Goal: Task Accomplishment & Management: Use online tool/utility

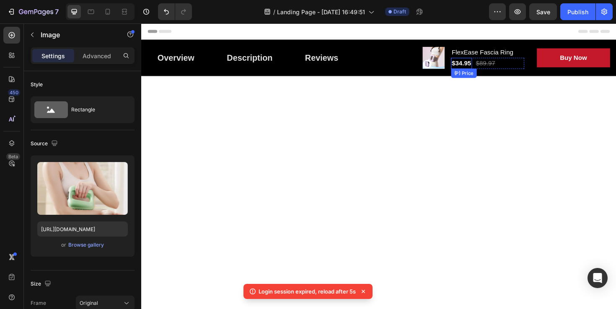
scroll to position [1669, 0]
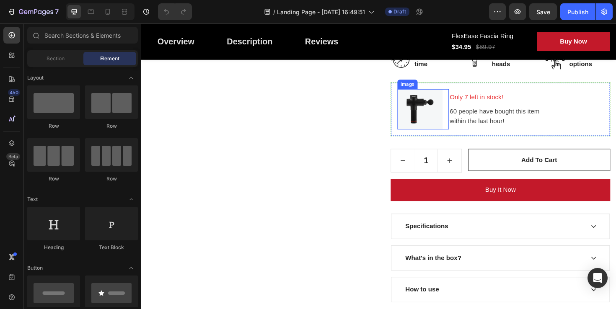
scroll to position [241, 0]
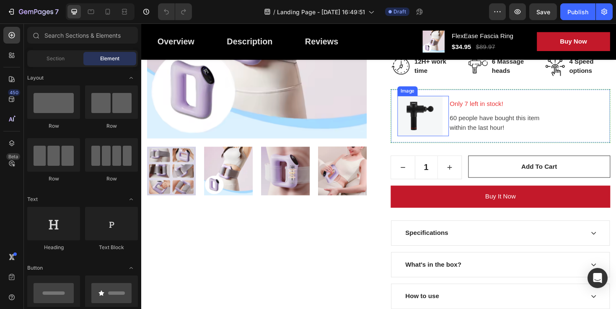
click at [434, 117] on img at bounding box center [436, 121] width 48 height 43
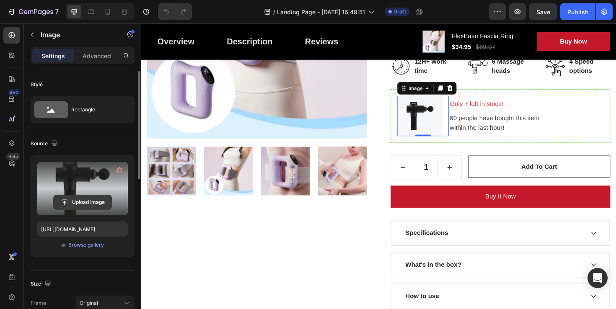
click at [82, 201] on input "file" at bounding box center [83, 202] width 58 height 14
click at [85, 204] on input "file" at bounding box center [83, 202] width 58 height 14
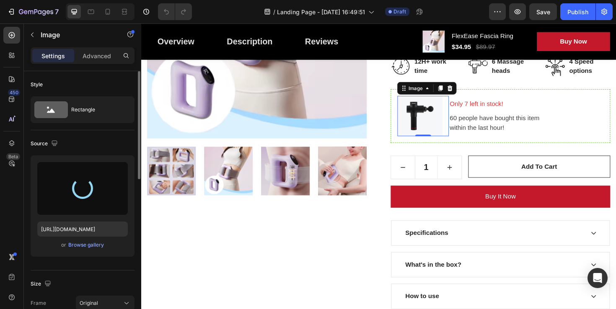
type input "[URL][DOMAIN_NAME]"
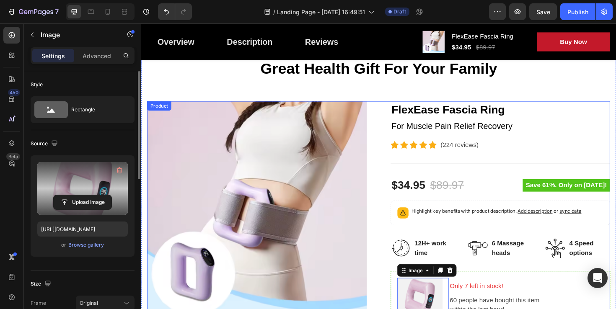
scroll to position [141, 0]
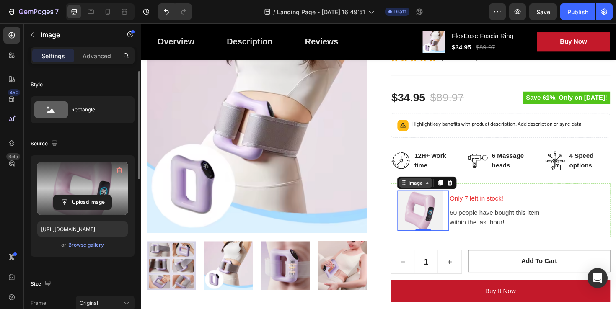
click at [445, 193] on icon at bounding box center [444, 192] width 3 height 2
click at [445, 193] on icon at bounding box center [444, 192] width 7 height 7
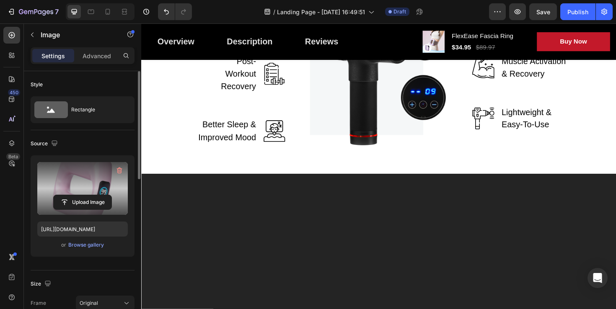
scroll to position [1205, 0]
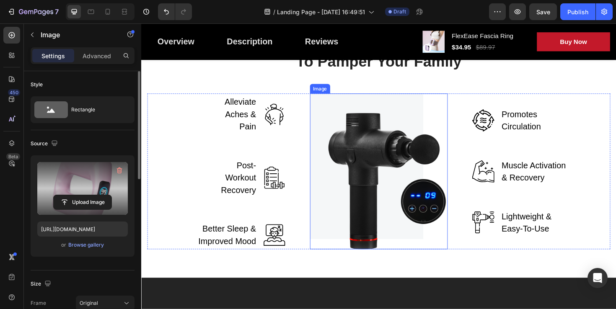
click at [394, 184] on img at bounding box center [393, 180] width 146 height 165
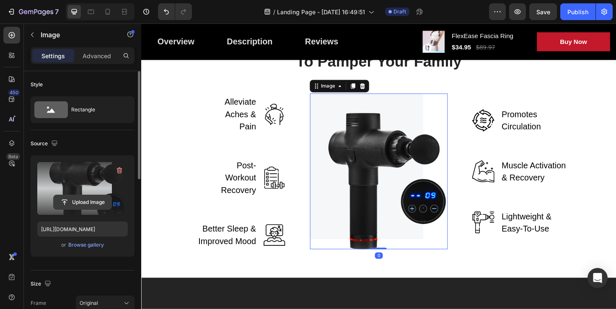
click at [90, 204] on input "file" at bounding box center [83, 202] width 58 height 14
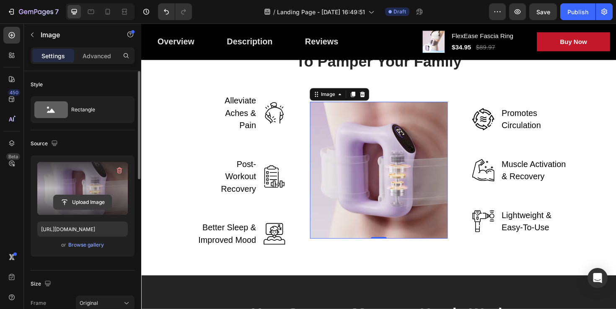
click at [75, 205] on input "file" at bounding box center [83, 202] width 58 height 14
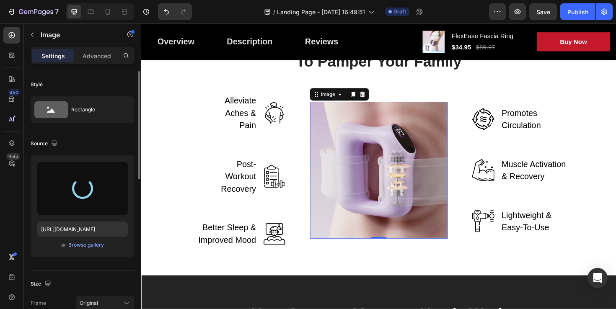
type input "[URL][DOMAIN_NAME]"
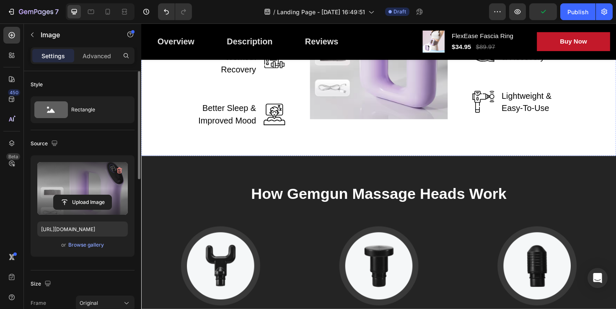
scroll to position [1182, 0]
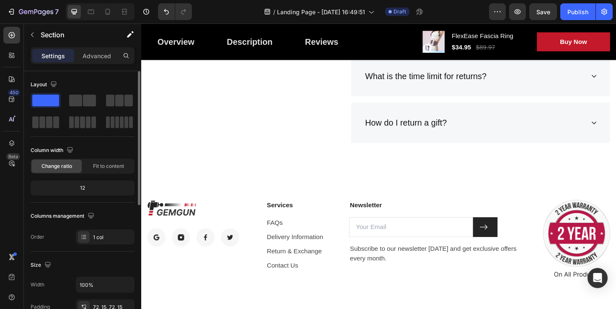
scroll to position [3035, 0]
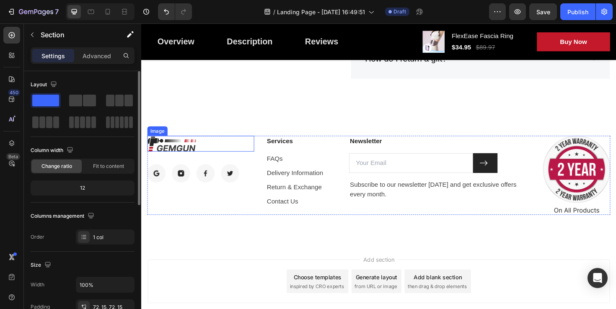
click at [177, 150] on img at bounding box center [173, 150] width 52 height 17
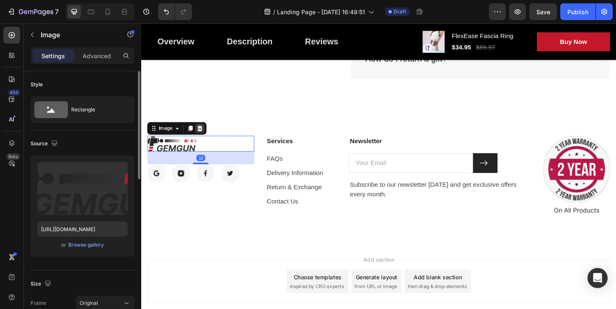
click at [204, 134] on icon at bounding box center [203, 134] width 5 height 6
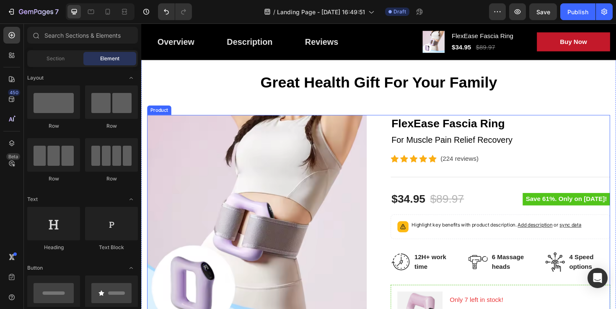
scroll to position [0, 0]
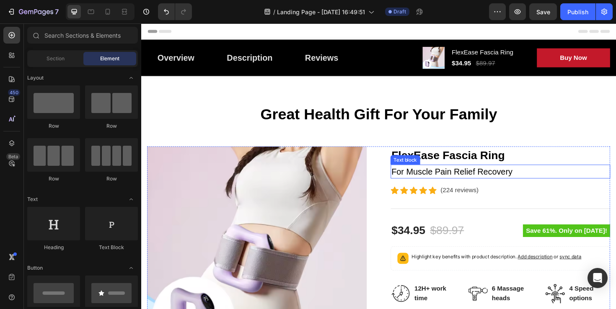
click at [466, 179] on p "For Muscle Pain Relief Recovery" at bounding box center [521, 180] width 231 height 13
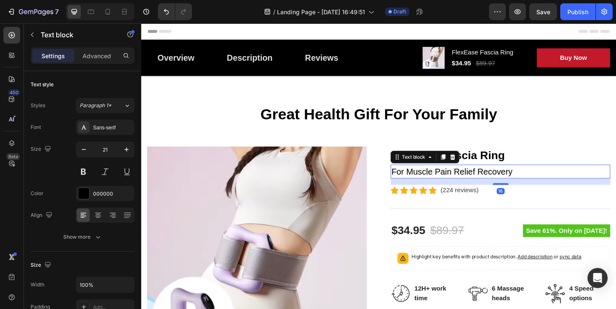
click at [487, 177] on p "For Muscle Pain Relief Recovery" at bounding box center [521, 180] width 231 height 13
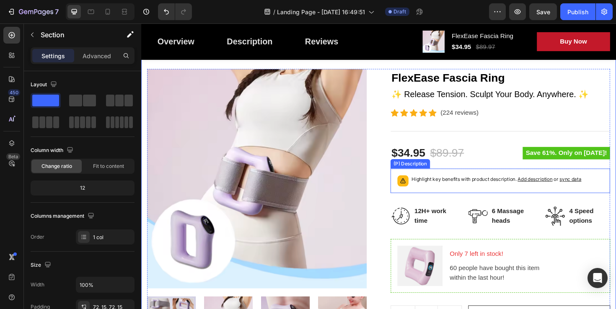
scroll to position [160, 0]
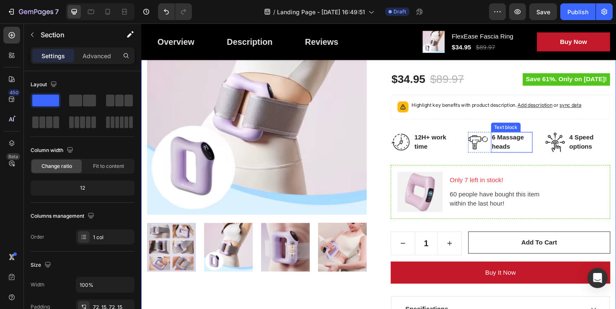
click at [535, 148] on p "6 Massage heads" at bounding box center [533, 149] width 43 height 20
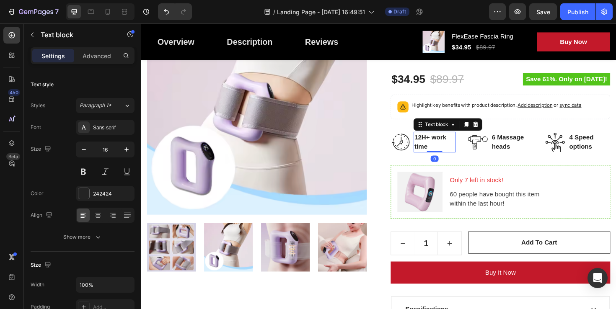
click at [445, 150] on p "12H+ work time" at bounding box center [451, 149] width 43 height 20
click at [440, 145] on p "12H+ work time" at bounding box center [451, 149] width 43 height 20
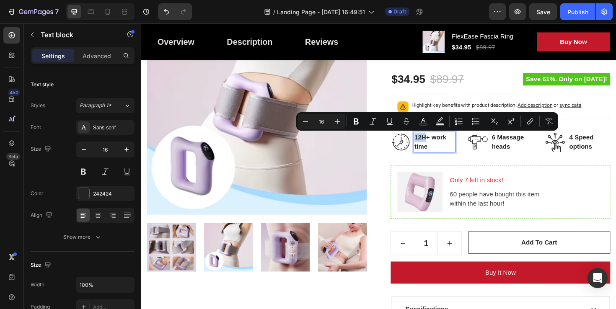
click at [440, 146] on p "12H+ work time" at bounding box center [451, 149] width 43 height 20
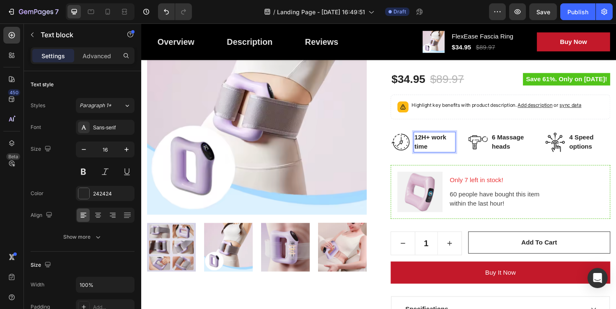
click at [442, 145] on p "12H+ work time" at bounding box center [451, 149] width 43 height 20
click at [442, 154] on p "12H+ work time" at bounding box center [451, 149] width 43 height 20
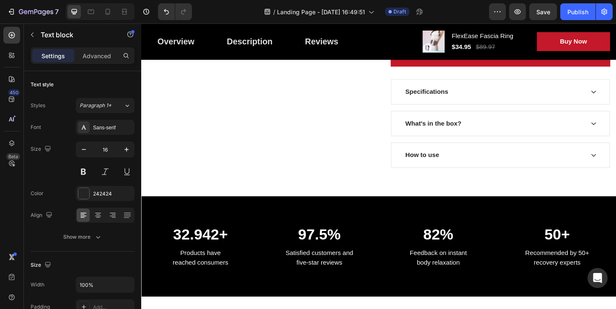
scroll to position [407, 0]
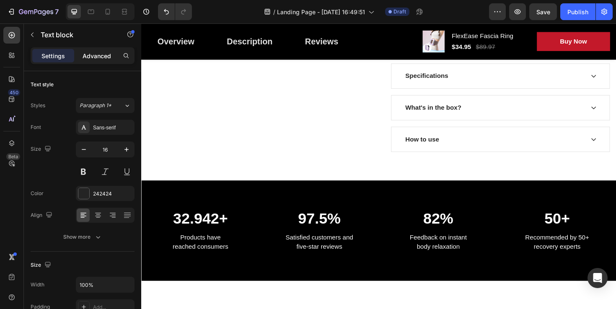
click at [91, 56] on p "Advanced" at bounding box center [97, 56] width 28 height 9
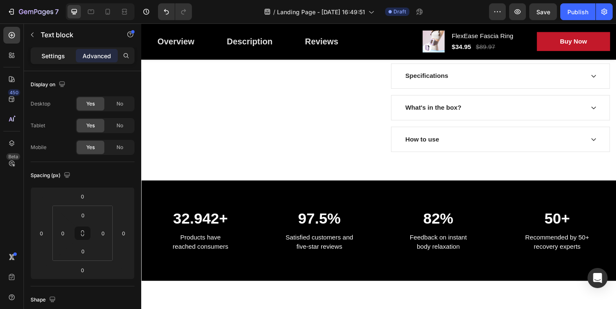
click at [66, 59] on div "Settings" at bounding box center [53, 55] width 42 height 13
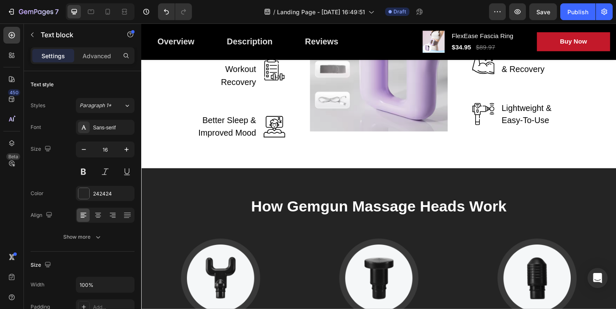
scroll to position [1232, 0]
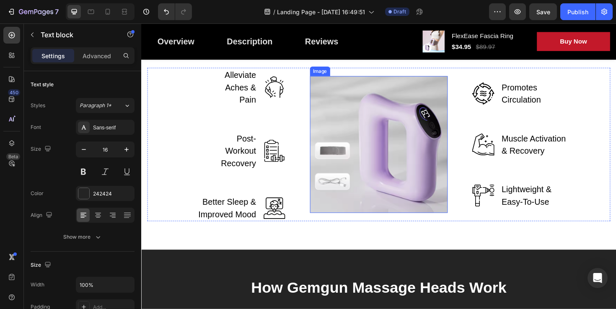
click at [399, 144] on img at bounding box center [393, 151] width 146 height 145
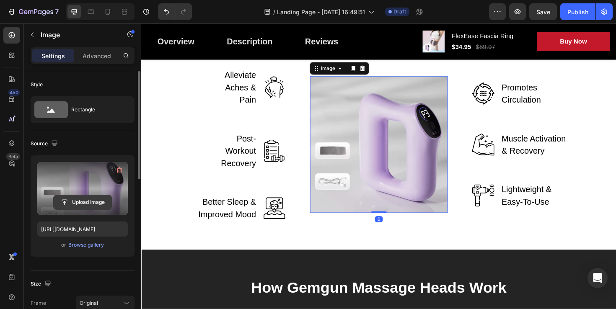
click at [85, 201] on input "file" at bounding box center [83, 202] width 58 height 14
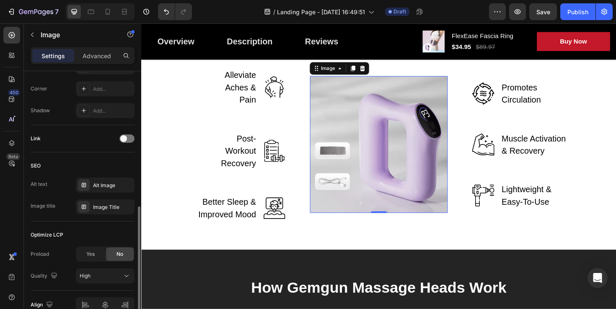
scroll to position [371, 0]
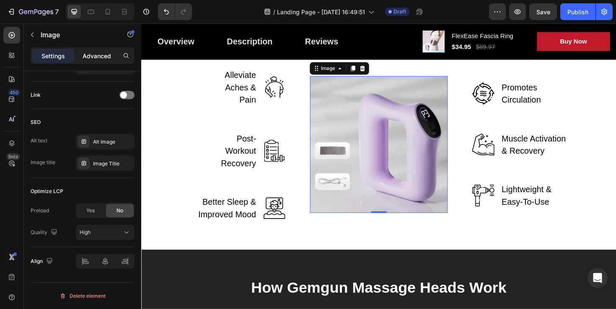
click at [88, 56] on p "Advanced" at bounding box center [97, 56] width 28 height 9
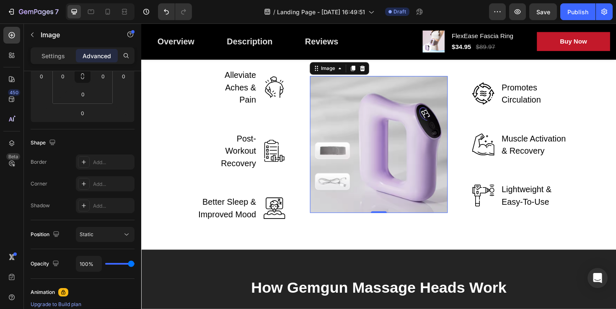
scroll to position [320, 0]
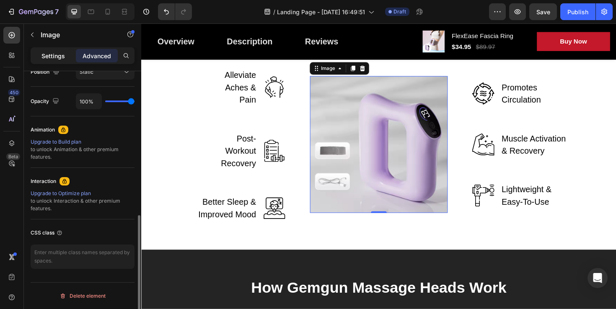
click at [57, 52] on p "Settings" at bounding box center [52, 56] width 23 height 9
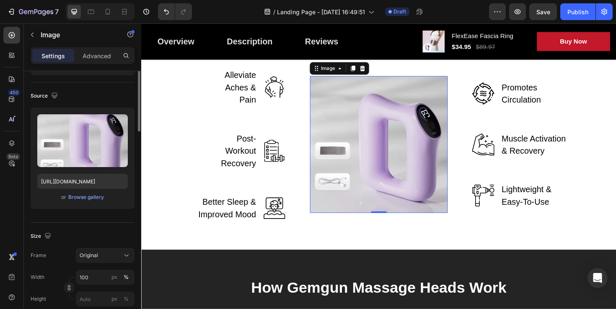
scroll to position [0, 0]
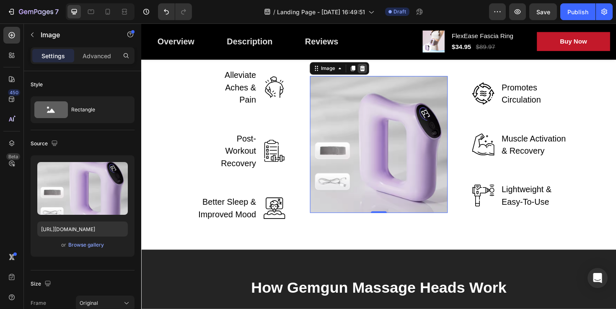
click at [378, 71] on icon at bounding box center [375, 71] width 7 height 7
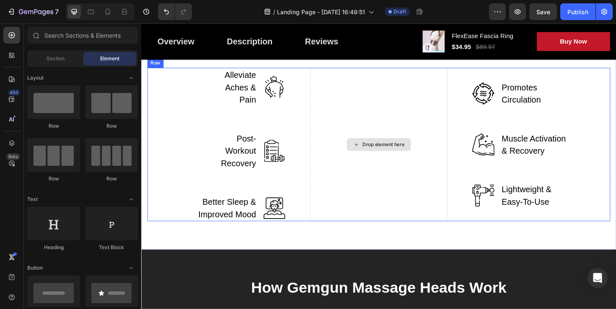
click at [387, 151] on div "Drop element here" at bounding box center [397, 151] width 44 height 7
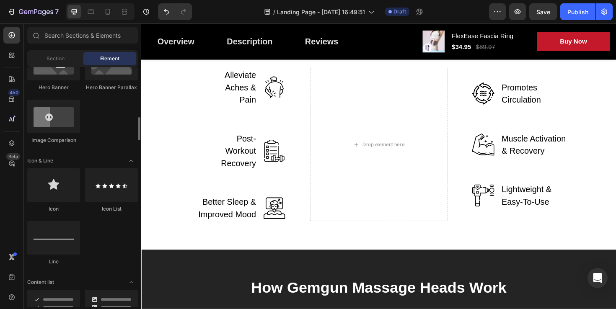
scroll to position [438, 0]
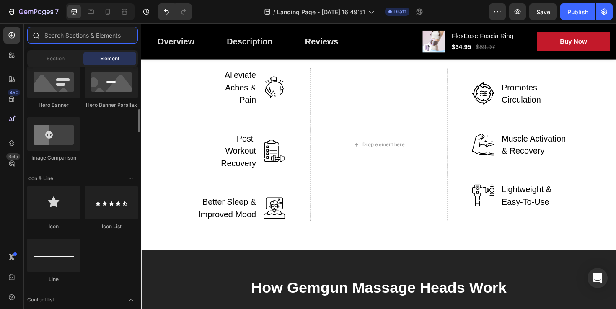
click at [88, 36] on input "text" at bounding box center [82, 35] width 111 height 17
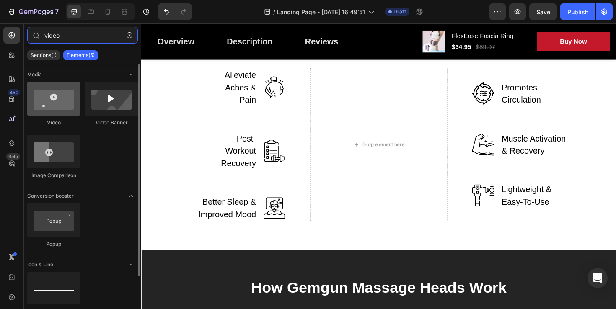
type input "video"
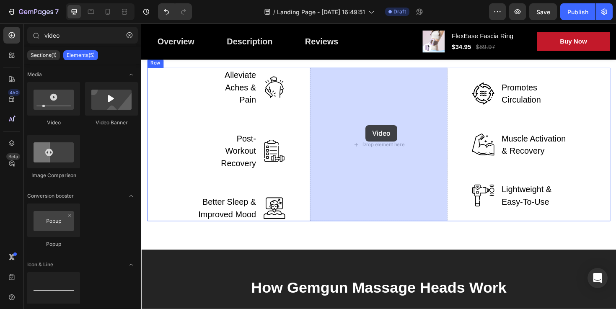
drag, startPoint x: 189, startPoint y: 127, endPoint x: 383, endPoint y: 132, distance: 193.6
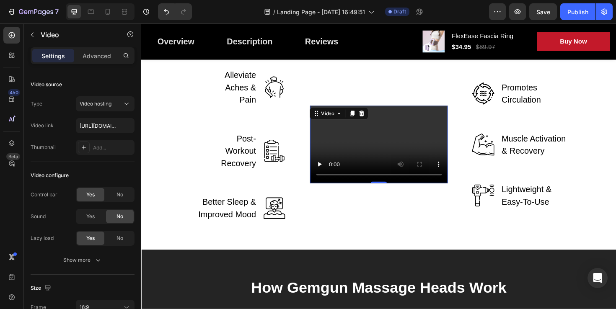
click at [413, 141] on video at bounding box center [393, 152] width 146 height 82
click at [342, 121] on div "Video" at bounding box center [338, 119] width 17 height 8
click at [337, 121] on div "Video" at bounding box center [338, 119] width 17 height 8
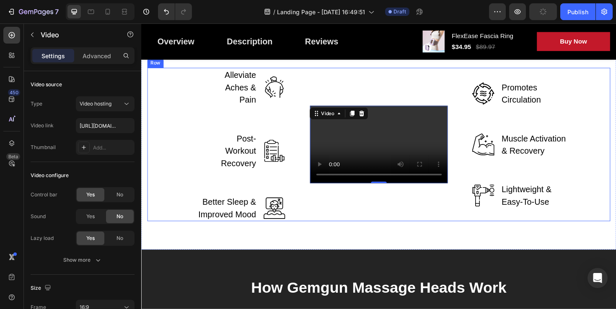
click at [441, 91] on div "Video 0" at bounding box center [393, 151] width 146 height 163
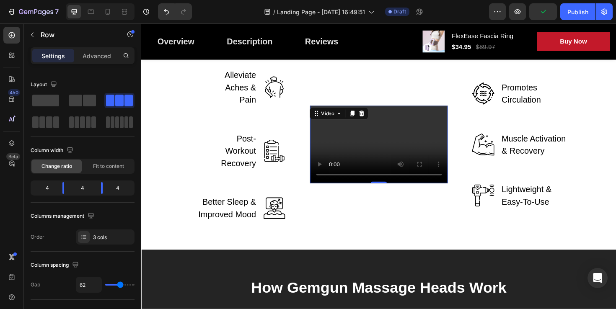
click at [420, 134] on video at bounding box center [393, 152] width 146 height 82
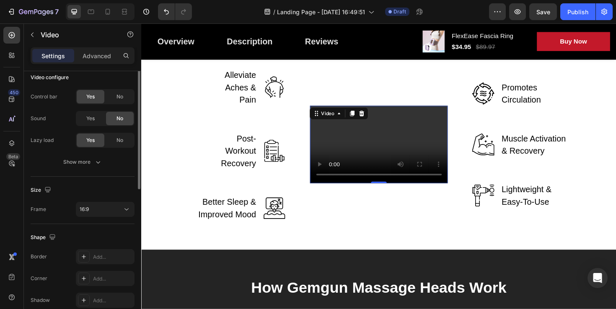
scroll to position [0, 0]
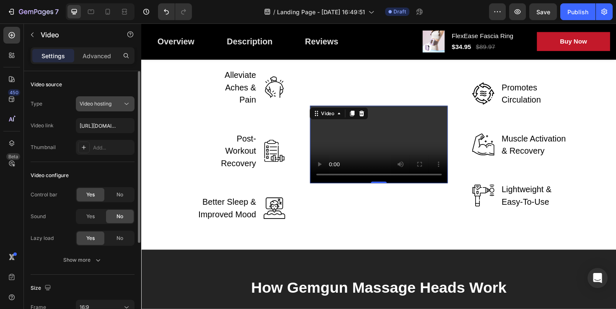
click at [123, 103] on icon at bounding box center [126, 104] width 8 height 8
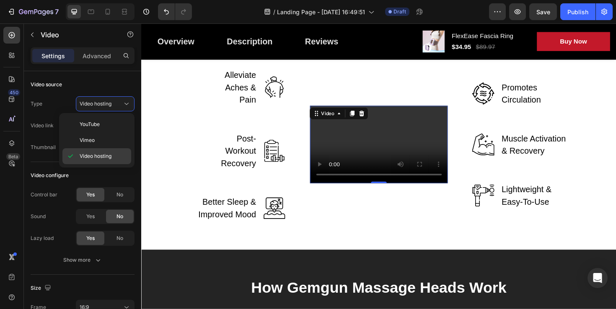
click at [106, 153] on span "Video hosting" at bounding box center [96, 156] width 32 height 8
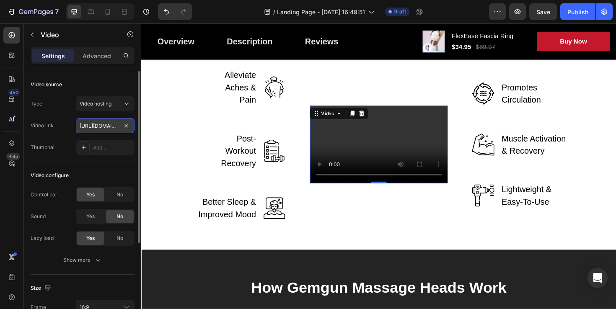
click at [111, 127] on input "[URL][DOMAIN_NAME]" at bounding box center [105, 125] width 59 height 15
click at [67, 121] on div "Video link [URL][DOMAIN_NAME]" at bounding box center [83, 125] width 104 height 15
click at [108, 98] on button "Video hosting" at bounding box center [105, 103] width 59 height 15
click at [69, 275] on div "Video source Type Video hosting Video link [URL][DOMAIN_NAME] Thumbnail Add..." at bounding box center [83, 298] width 104 height 47
click at [373, 120] on icon at bounding box center [374, 119] width 5 height 6
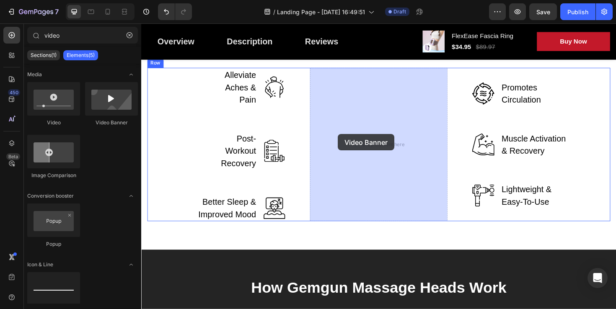
drag, startPoint x: 236, startPoint y: 130, endPoint x: 350, endPoint y: 141, distance: 114.1
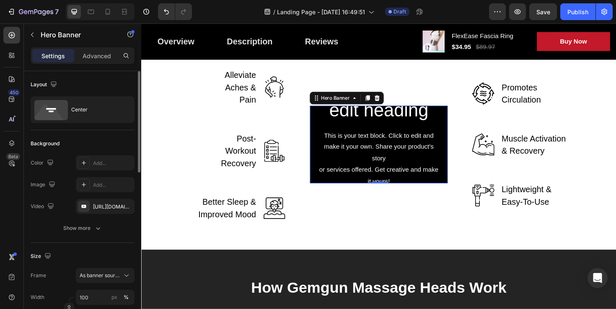
scroll to position [85, 0]
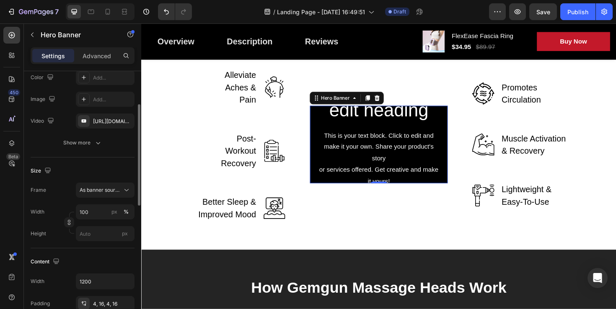
click at [95, 141] on icon "button" at bounding box center [98, 143] width 8 height 8
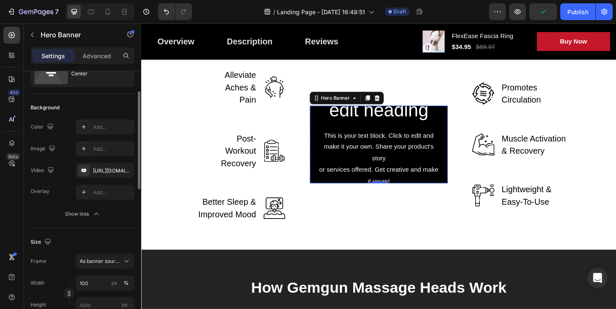
scroll to position [34, 0]
click at [106, 174] on div "[URL][DOMAIN_NAME]" at bounding box center [105, 174] width 24 height 8
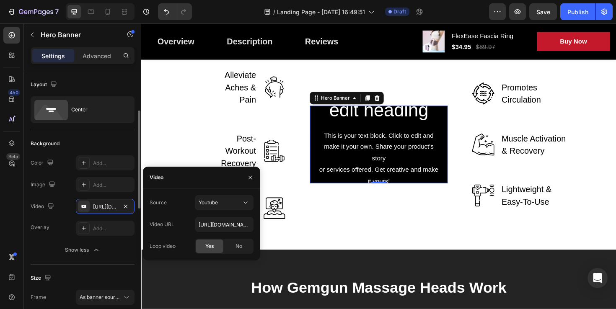
scroll to position [50, 0]
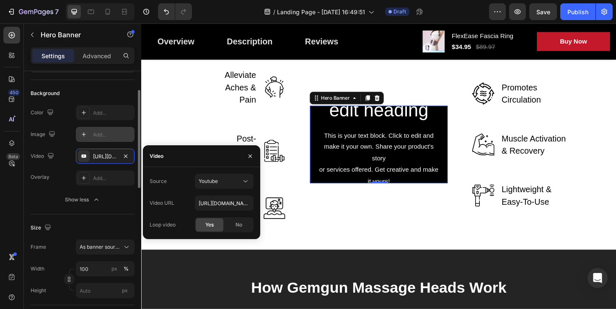
click at [101, 137] on div "Add..." at bounding box center [112, 135] width 39 height 8
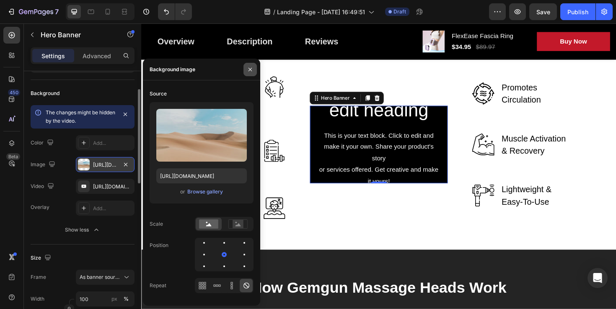
click at [251, 70] on icon "button" at bounding box center [249, 68] width 3 height 3
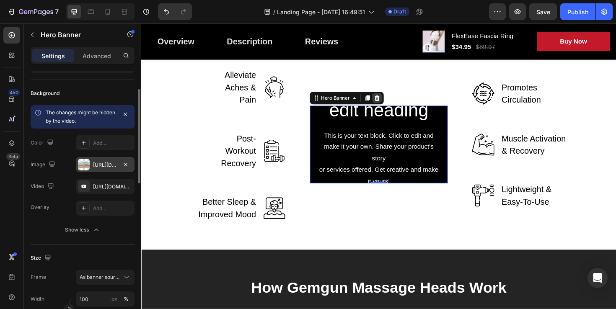
click at [391, 103] on icon at bounding box center [390, 102] width 7 height 7
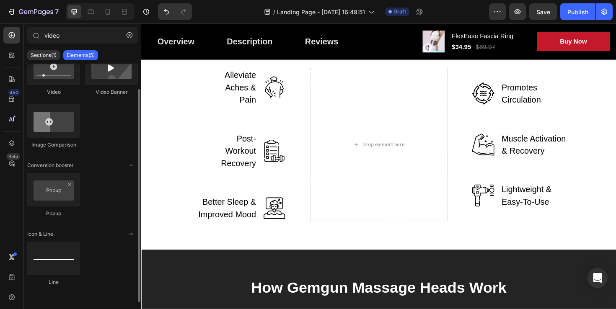
scroll to position [0, 0]
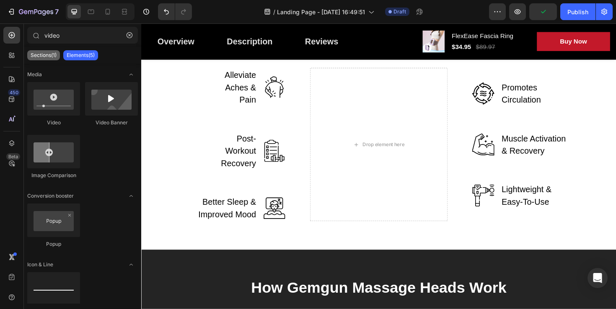
click at [40, 58] on p "Sections(1)" at bounding box center [44, 55] width 26 height 7
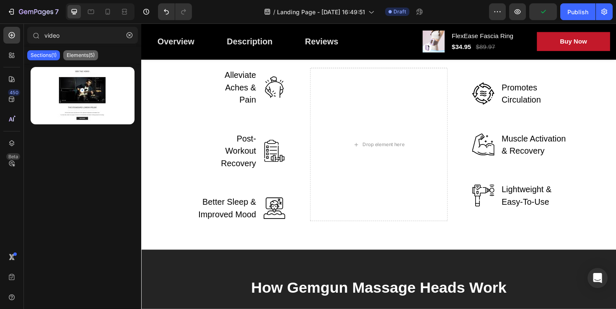
click at [78, 57] on p "Elements(5)" at bounding box center [81, 55] width 28 height 7
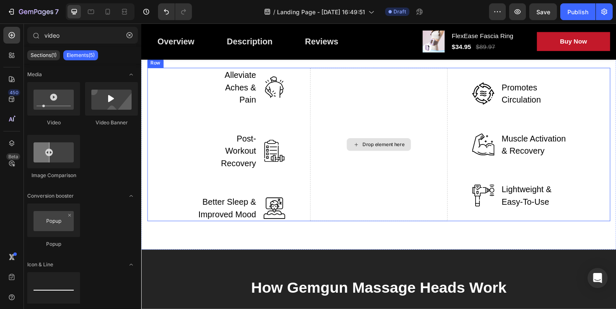
click at [403, 114] on div "Drop element here" at bounding box center [393, 151] width 146 height 163
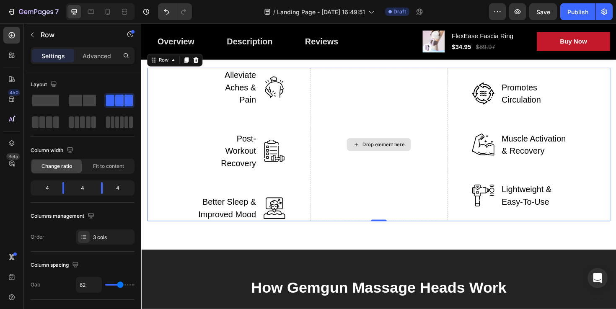
click at [386, 126] on div "Drop element here" at bounding box center [393, 151] width 146 height 163
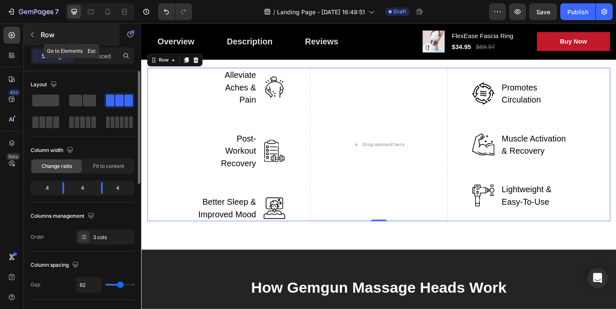
click at [30, 34] on icon "button" at bounding box center [32, 34] width 7 height 7
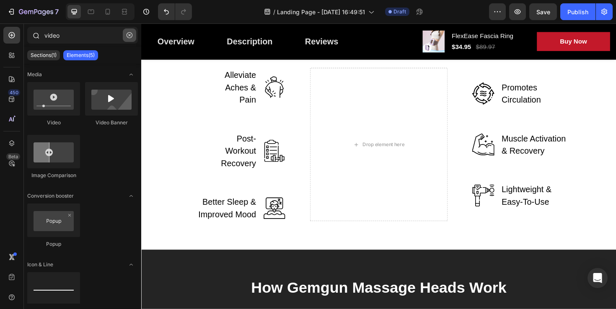
click at [129, 34] on icon "button" at bounding box center [130, 35] width 6 height 6
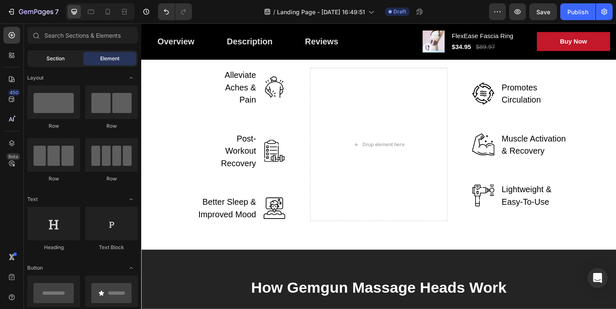
click at [53, 61] on span "Section" at bounding box center [55, 59] width 18 height 8
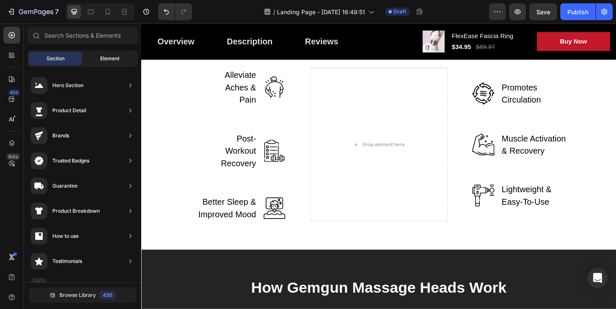
click at [103, 63] on div "Element" at bounding box center [109, 58] width 53 height 13
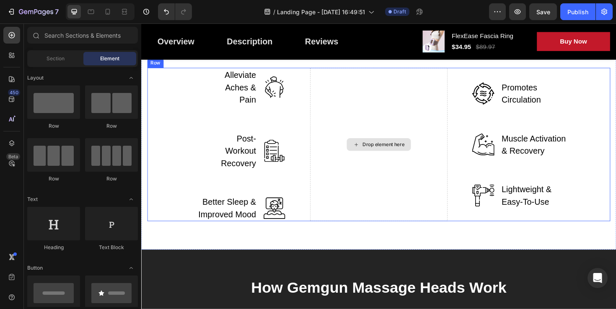
click at [388, 150] on div "Drop element here" at bounding box center [397, 151] width 44 height 7
click at [363, 126] on div "Drop element here" at bounding box center [393, 151] width 146 height 163
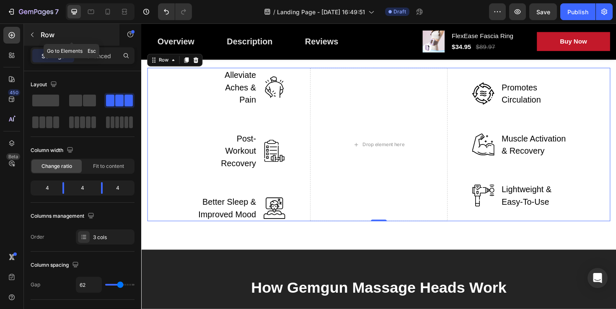
click at [31, 39] on button "button" at bounding box center [32, 34] width 13 height 13
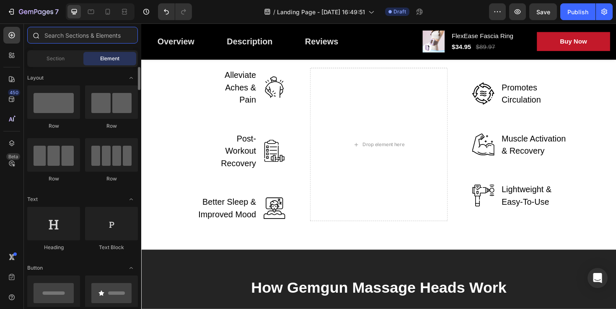
click at [86, 36] on input "text" at bounding box center [82, 35] width 111 height 17
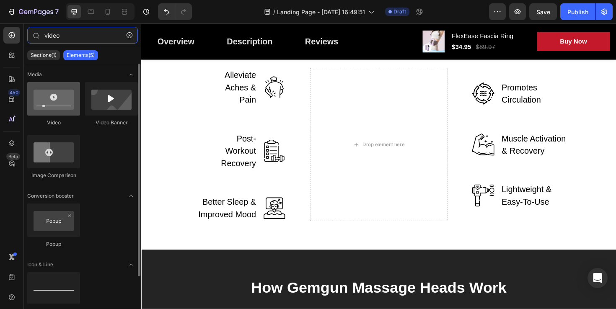
type input "video"
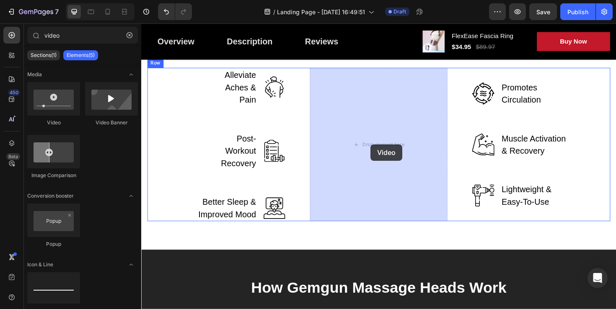
drag, startPoint x: 201, startPoint y: 127, endPoint x: 384, endPoint y: 152, distance: 184.3
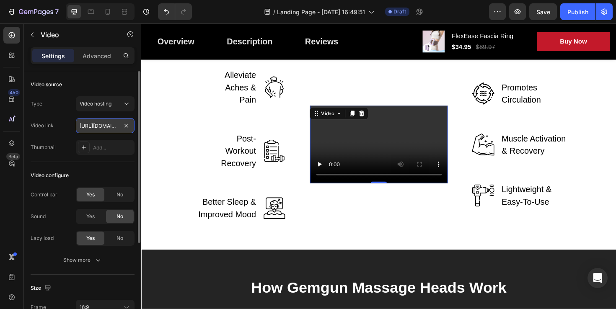
click at [103, 124] on input "[URL][DOMAIN_NAME]" at bounding box center [105, 125] width 59 height 15
paste input "[DOMAIN_NAME][URL]"
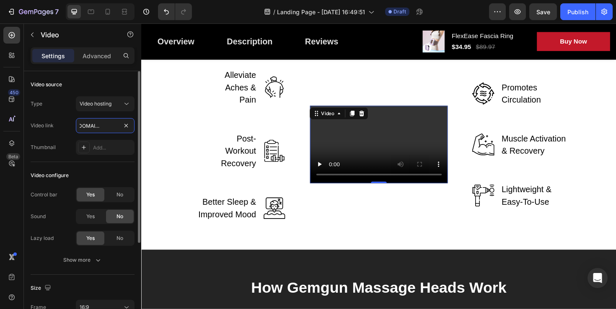
type input "[URL][DOMAIN_NAME]"
click at [69, 110] on div "Type Video hosting" at bounding box center [83, 103] width 104 height 15
click at [116, 105] on div "Video hosting" at bounding box center [101, 104] width 43 height 8
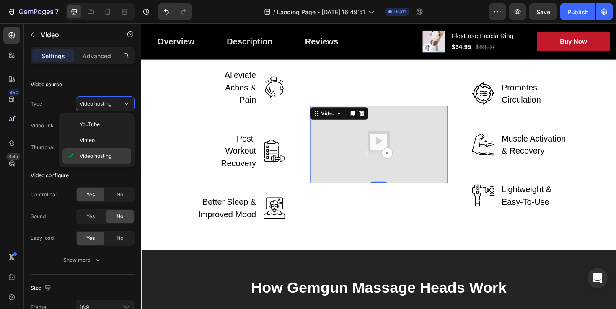
click at [101, 158] on span "Video hosting" at bounding box center [96, 156] width 32 height 8
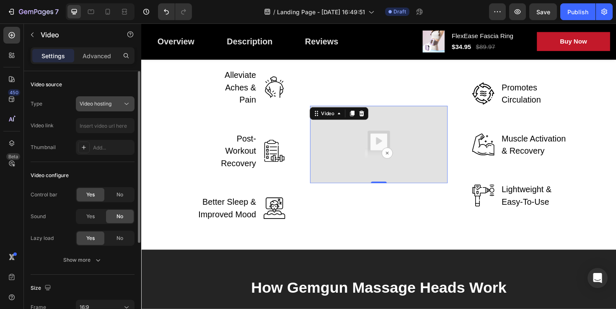
click at [114, 105] on div "Video hosting" at bounding box center [101, 104] width 43 height 8
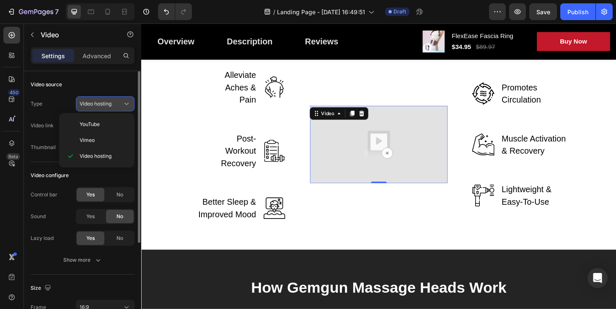
click at [114, 105] on div "Video hosting" at bounding box center [101, 104] width 43 height 8
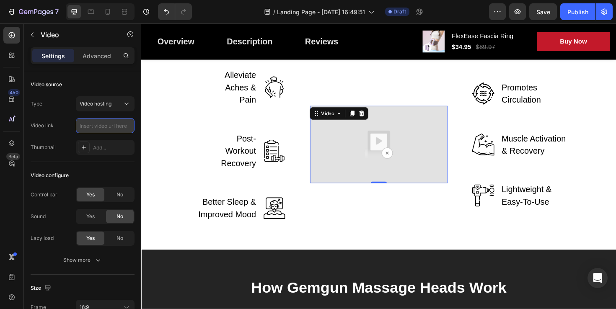
click at [108, 125] on input "text" at bounding box center [105, 125] width 59 height 15
click at [112, 81] on div "Video source" at bounding box center [83, 84] width 104 height 13
click at [95, 126] on input "text" at bounding box center [105, 125] width 59 height 15
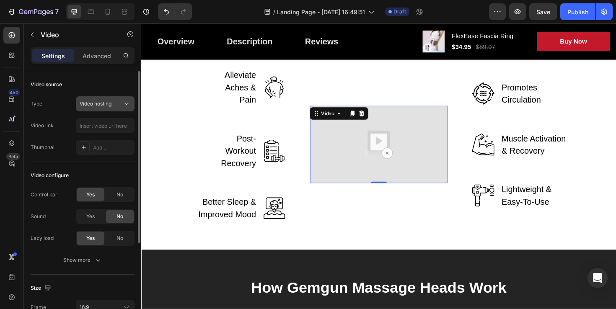
click at [106, 106] on span "Video hosting" at bounding box center [96, 104] width 32 height 6
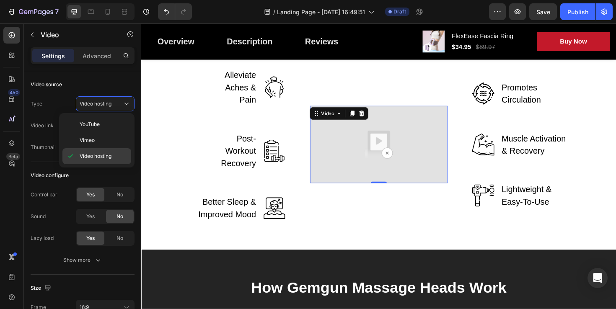
click at [99, 156] on span "Video hosting" at bounding box center [96, 156] width 32 height 8
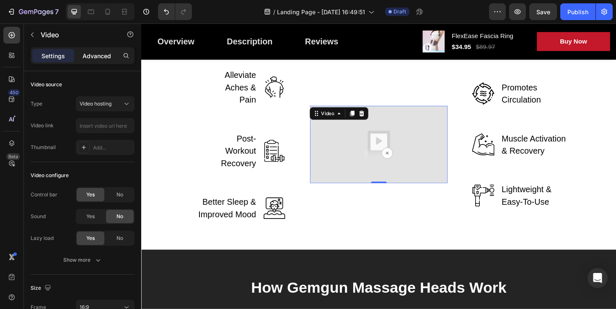
click at [99, 54] on p "Advanced" at bounding box center [97, 56] width 28 height 9
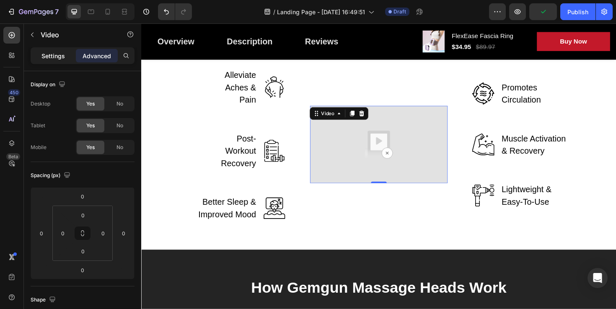
click at [54, 57] on p "Settings" at bounding box center [52, 56] width 23 height 9
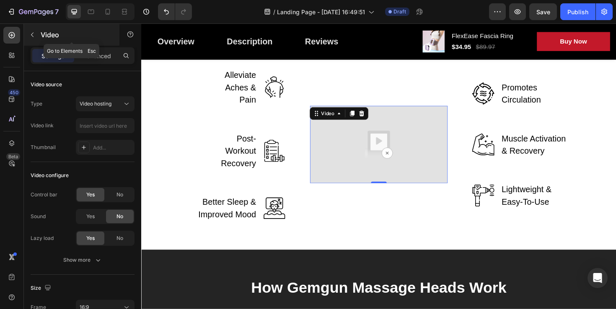
click at [31, 34] on icon "button" at bounding box center [32, 35] width 3 height 5
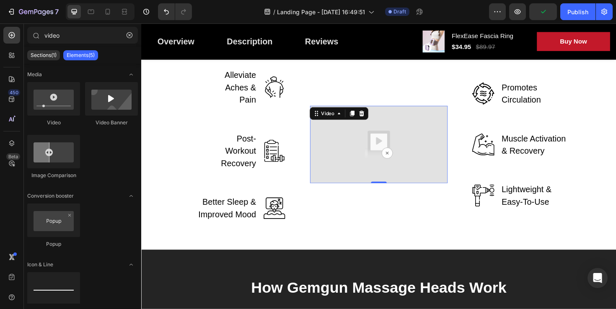
click at [410, 142] on img at bounding box center [393, 152] width 146 height 82
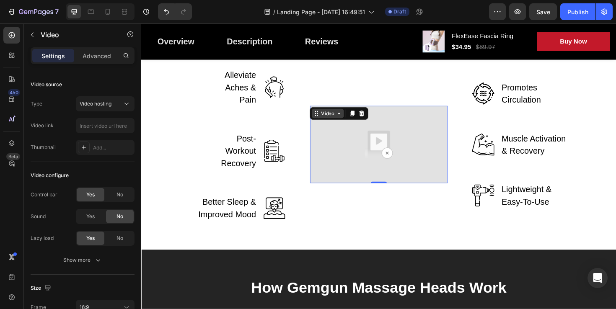
click at [352, 119] on icon at bounding box center [350, 119] width 7 height 7
click at [349, 119] on icon at bounding box center [350, 119] width 7 height 7
click at [325, 122] on div "Video" at bounding box center [339, 119] width 34 height 10
click at [336, 119] on div "Video" at bounding box center [338, 119] width 17 height 8
click at [375, 119] on icon at bounding box center [374, 119] width 5 height 6
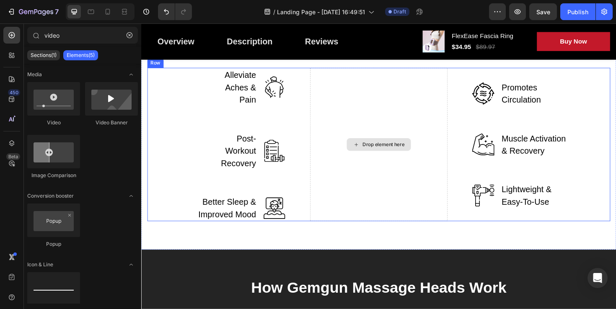
click at [382, 150] on div "Drop element here" at bounding box center [397, 151] width 44 height 7
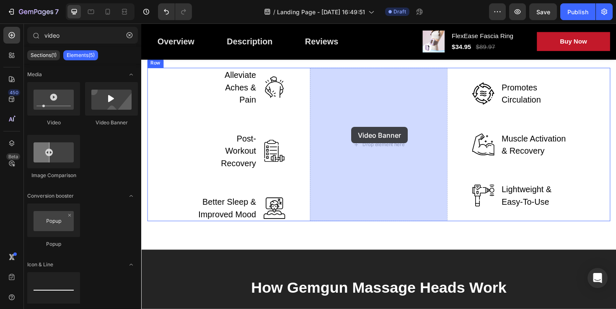
drag, startPoint x: 247, startPoint y: 127, endPoint x: 364, endPoint y: 133, distance: 117.1
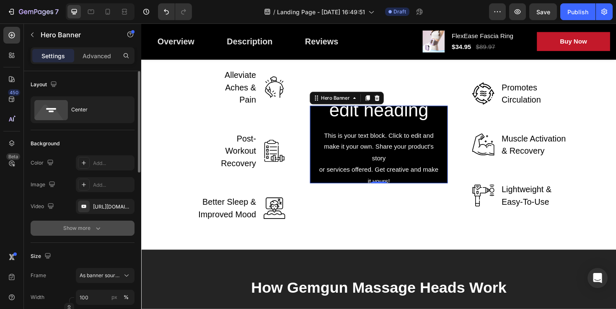
click at [94, 228] on icon "button" at bounding box center [98, 228] width 8 height 8
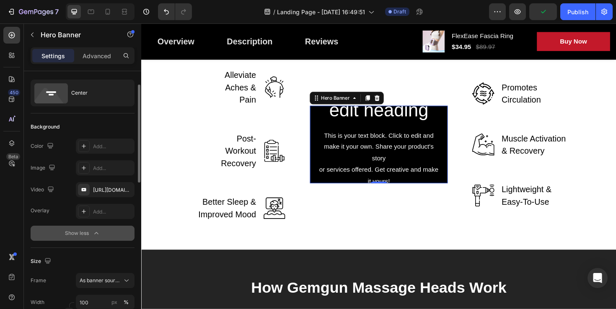
scroll to position [22, 0]
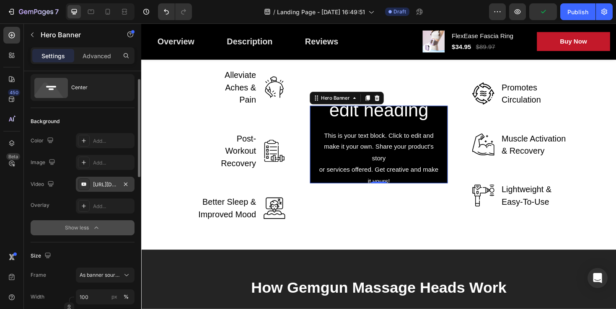
click at [83, 186] on icon at bounding box center [83, 184] width 7 height 7
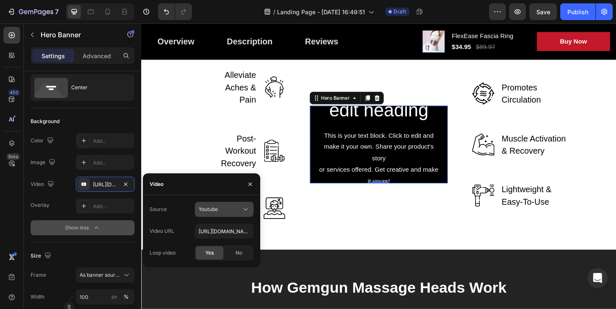
click at [234, 210] on div "Youtube" at bounding box center [220, 210] width 43 height 8
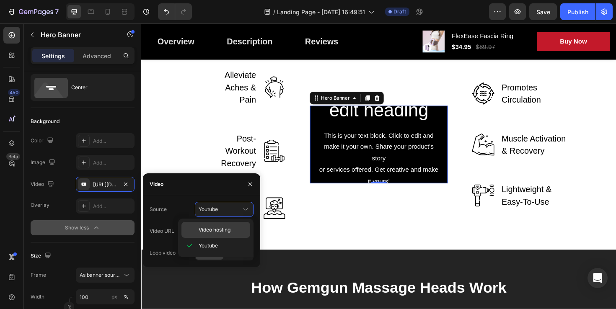
click at [224, 230] on span "Video hosting" at bounding box center [215, 230] width 32 height 8
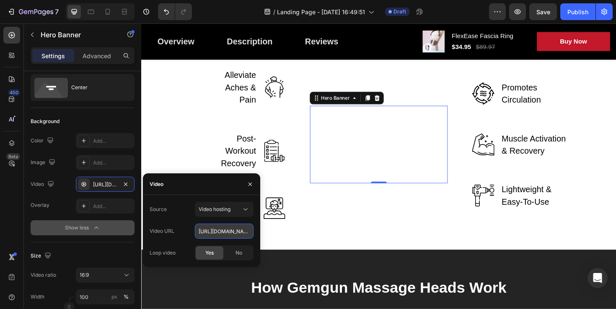
click at [227, 231] on input "[URL][DOMAIN_NAME]" at bounding box center [224, 231] width 59 height 15
click at [391, 104] on icon at bounding box center [390, 102] width 7 height 7
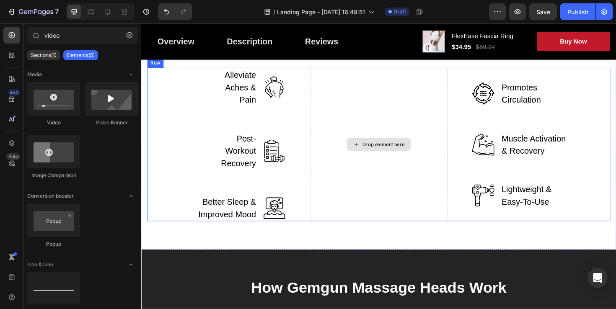
click at [395, 154] on div "Drop element here" at bounding box center [397, 151] width 44 height 7
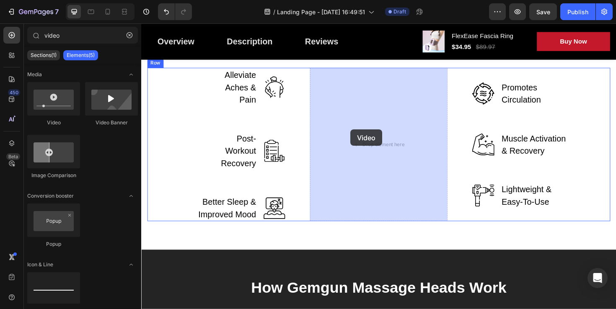
drag, startPoint x: 198, startPoint y: 125, endPoint x: 362, endPoint y: 136, distance: 165.0
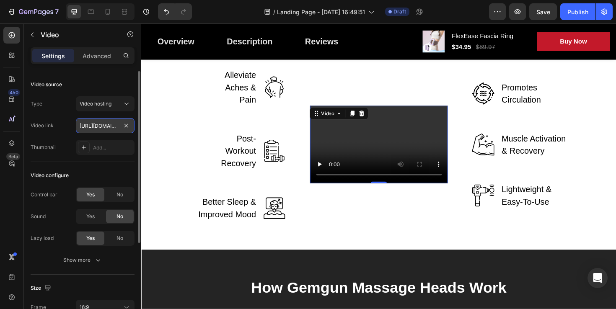
click at [103, 127] on input "[URL][DOMAIN_NAME]" at bounding box center [105, 125] width 59 height 15
paste input "[DOMAIN_NAME][URL]"
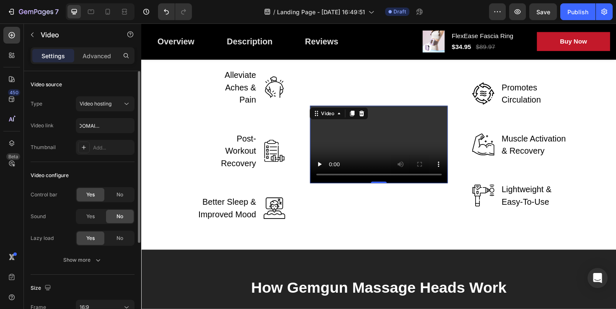
click at [71, 116] on div "Type Video hosting Video link [URL][DOMAIN_NAME] Thumbnail Add..." at bounding box center [83, 125] width 104 height 59
click at [95, 106] on span "Video hosting" at bounding box center [96, 104] width 32 height 6
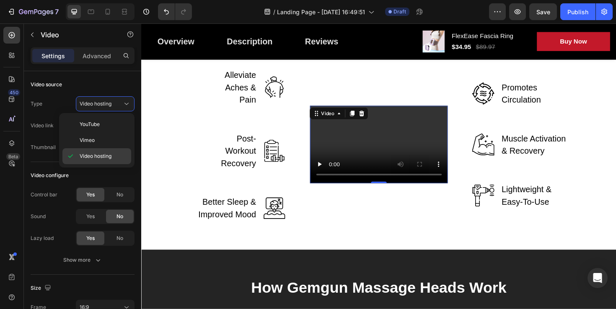
click at [92, 160] on div "Video hosting" at bounding box center [96, 156] width 69 height 16
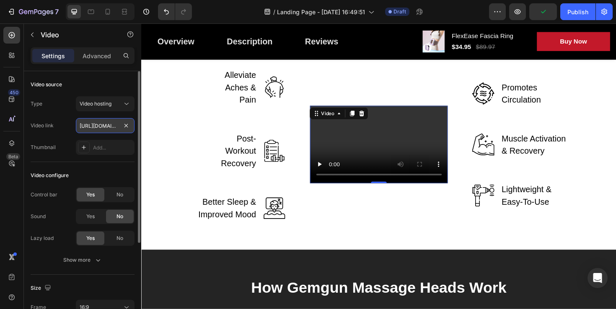
click at [100, 126] on input "[URL][DOMAIN_NAME]" at bounding box center [105, 125] width 59 height 15
click at [97, 127] on input "[URL][DOMAIN_NAME]" at bounding box center [105, 125] width 59 height 15
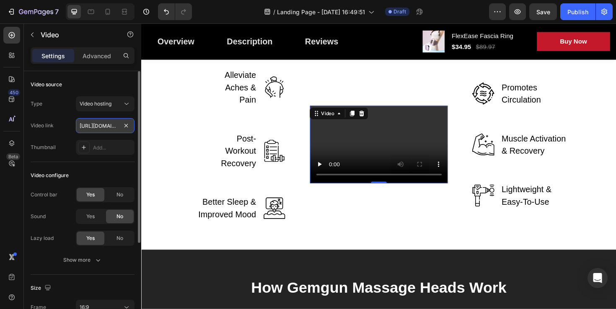
click at [97, 127] on input "[URL][DOMAIN_NAME]" at bounding box center [105, 125] width 59 height 15
paste input "[DOMAIN_NAME][URL]"
type input "[URL][DOMAIN_NAME]"
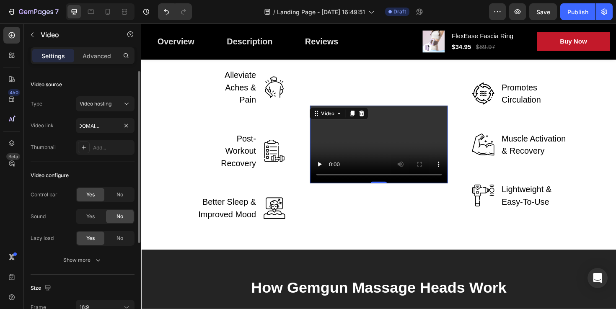
click at [67, 114] on div "Type Video hosting Video link [URL][DOMAIN_NAME] Thumbnail Add..." at bounding box center [83, 125] width 104 height 59
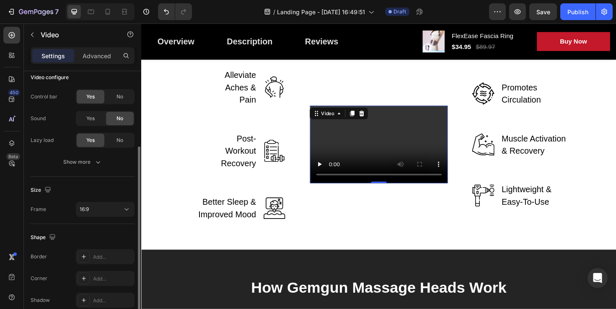
scroll to position [137, 0]
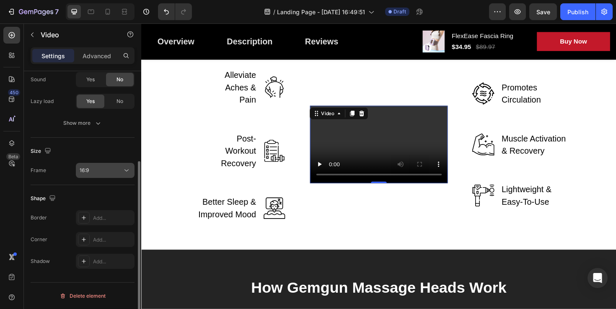
click at [128, 173] on icon at bounding box center [126, 170] width 8 height 8
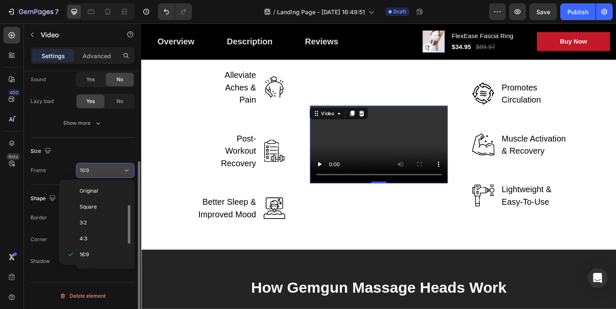
scroll to position [15, 0]
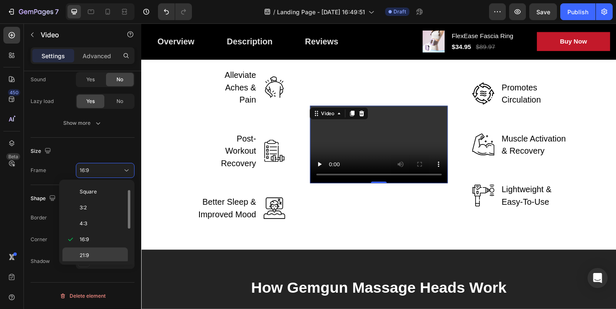
click at [100, 263] on div "21:9" at bounding box center [94, 271] width 65 height 16
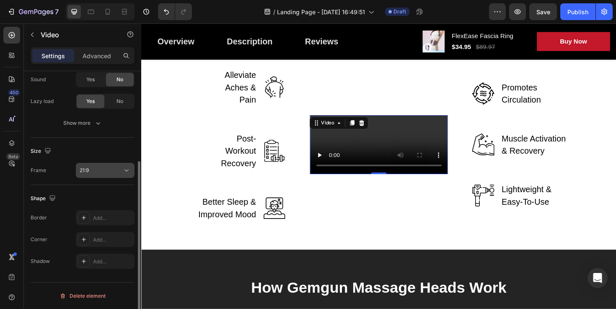
click at [128, 171] on icon at bounding box center [126, 170] width 8 height 8
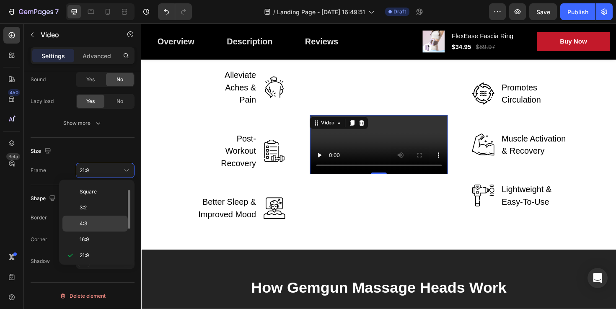
click at [97, 232] on div "4:3" at bounding box center [94, 240] width 65 height 16
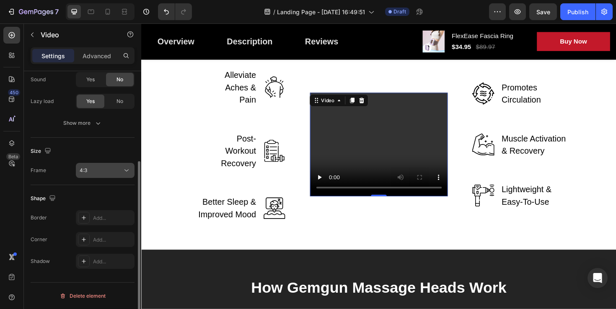
click at [124, 171] on icon at bounding box center [126, 170] width 8 height 8
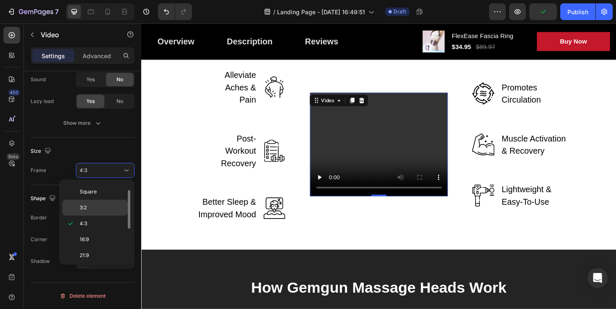
click at [99, 210] on p "3:2" at bounding box center [102, 208] width 44 height 8
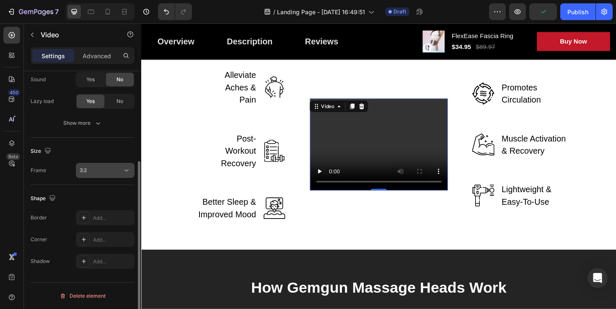
click at [129, 172] on icon at bounding box center [126, 170] width 8 height 8
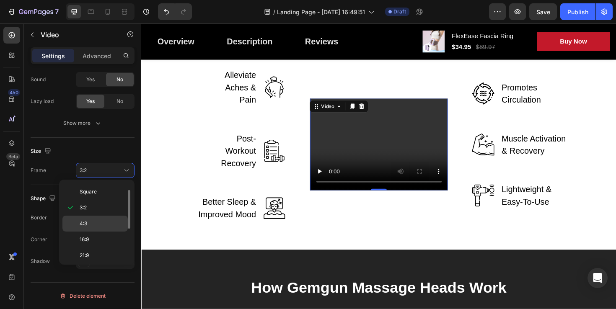
click at [103, 222] on p "4:3" at bounding box center [102, 224] width 44 height 8
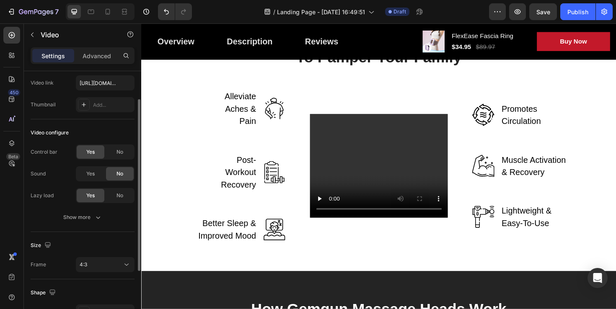
scroll to position [0, 0]
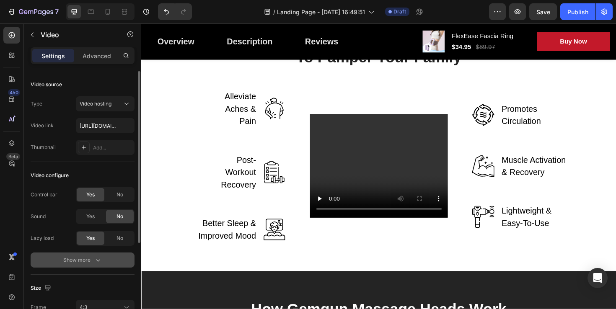
click at [94, 260] on icon "button" at bounding box center [98, 260] width 8 height 8
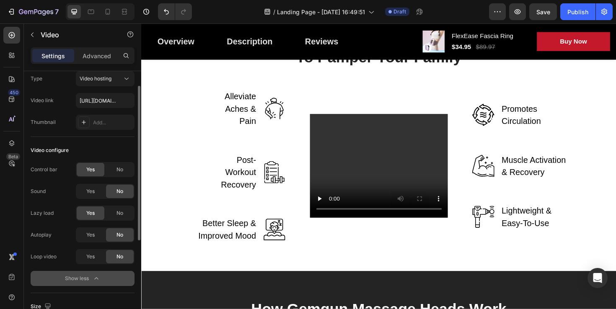
scroll to position [44, 0]
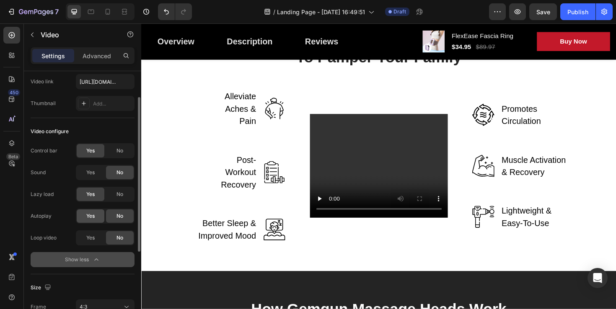
click at [89, 215] on span "Yes" at bounding box center [90, 216] width 8 height 8
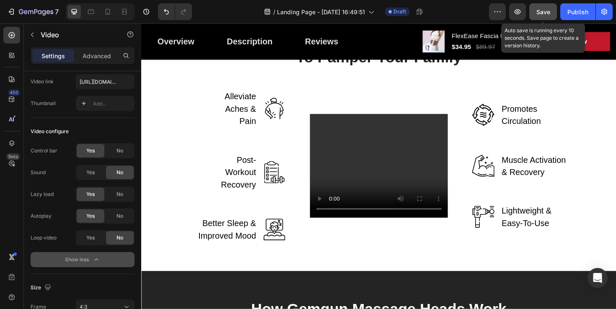
click at [547, 12] on span "Save" at bounding box center [543, 11] width 14 height 7
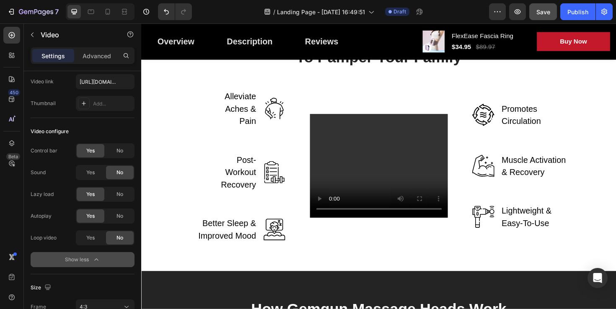
click at [412, 155] on video at bounding box center [393, 174] width 146 height 110
click at [376, 129] on icon at bounding box center [374, 128] width 5 height 6
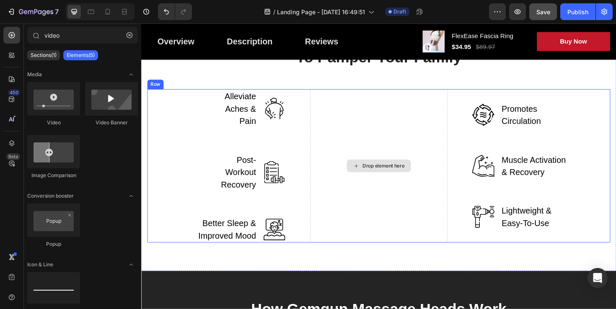
click at [371, 171] on icon at bounding box center [368, 174] width 7 height 7
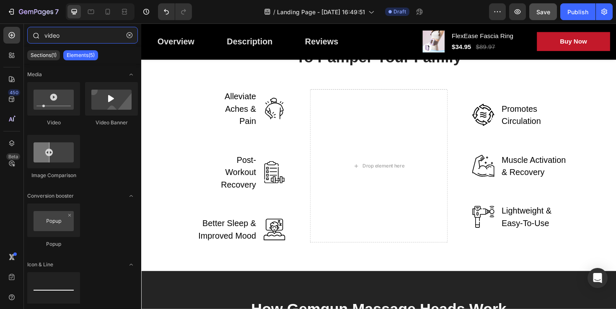
click at [66, 36] on input "video" at bounding box center [82, 35] width 111 height 17
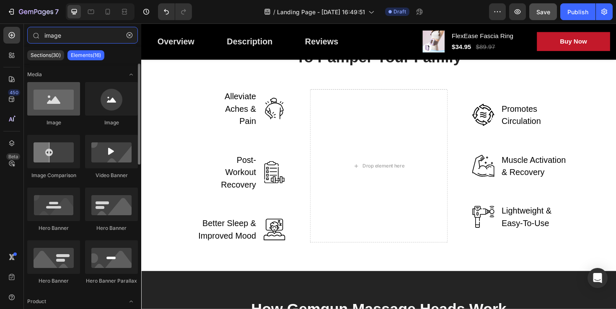
type input "image"
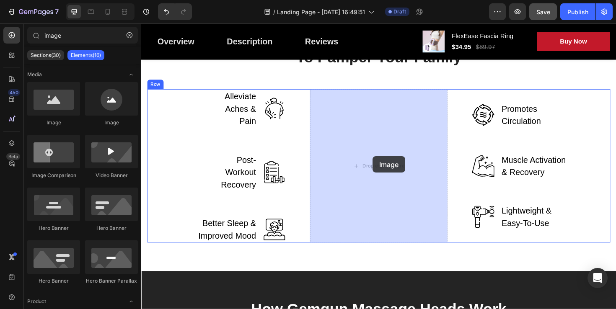
drag, startPoint x: 187, startPoint y: 128, endPoint x: 385, endPoint y: 163, distance: 201.2
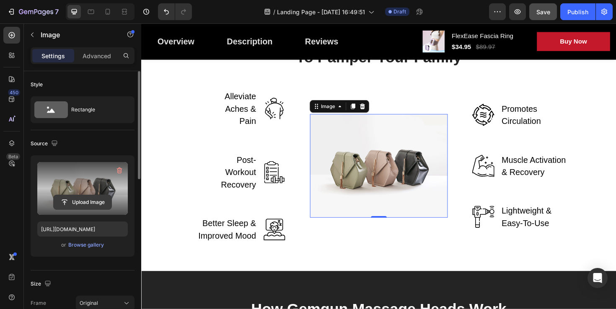
click at [83, 205] on input "file" at bounding box center [83, 202] width 58 height 14
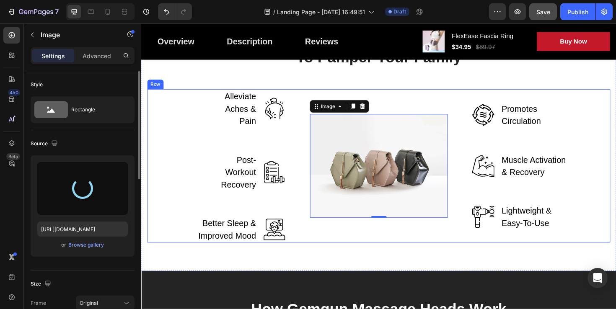
type input "[URL][DOMAIN_NAME]"
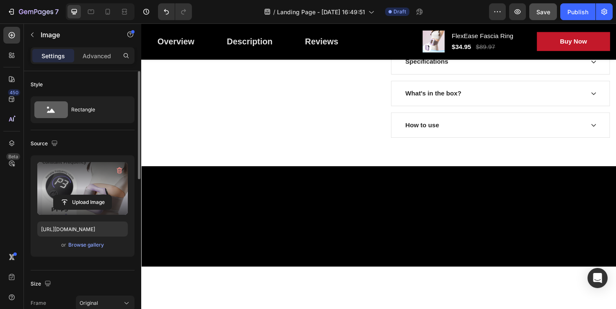
scroll to position [0, 0]
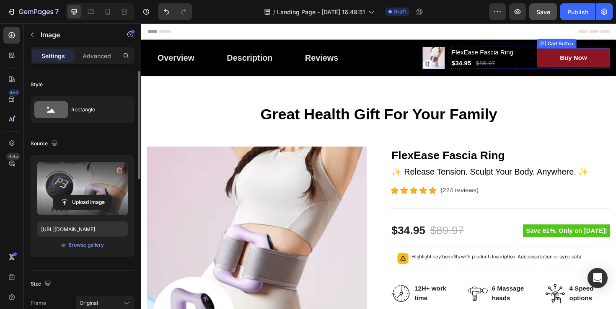
click at [615, 58] on button "Buy Now" at bounding box center [598, 60] width 77 height 20
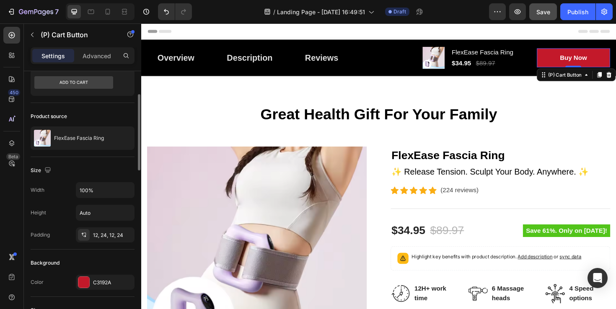
scroll to position [78, 0]
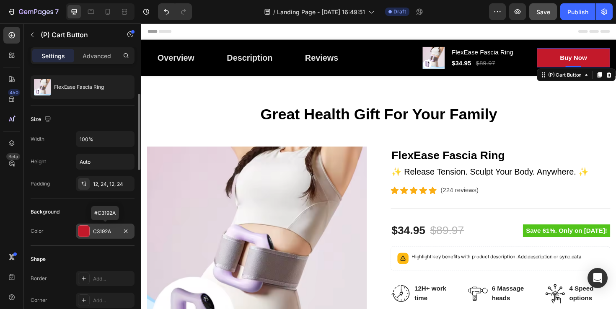
click at [82, 231] on div at bounding box center [83, 231] width 11 height 11
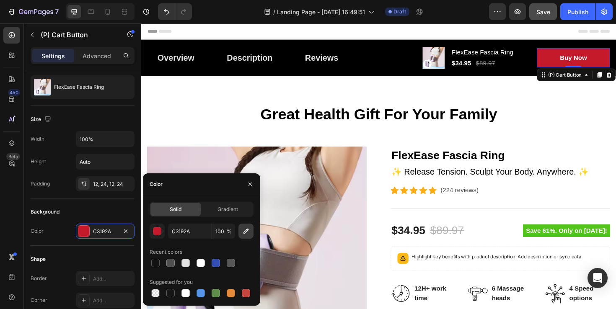
click at [245, 231] on icon "button" at bounding box center [246, 231] width 8 height 8
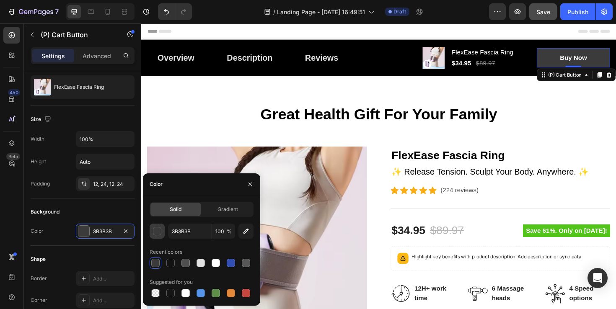
click at [158, 232] on div "button" at bounding box center [157, 231] width 8 height 8
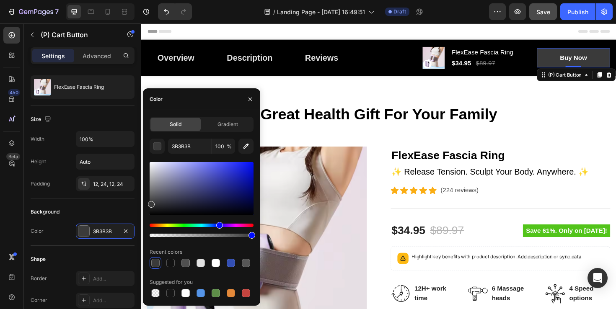
drag, startPoint x: 152, startPoint y: 224, endPoint x: 218, endPoint y: 226, distance: 66.6
click at [218, 226] on div "Hue" at bounding box center [219, 225] width 7 height 7
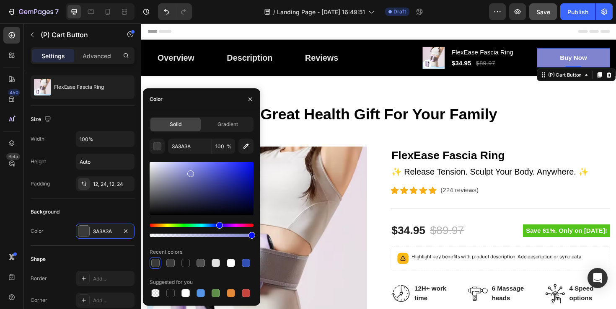
drag, startPoint x: 179, startPoint y: 201, endPoint x: 190, endPoint y: 172, distance: 30.7
click at [190, 172] on div at bounding box center [202, 188] width 104 height 53
type input "8083CE"
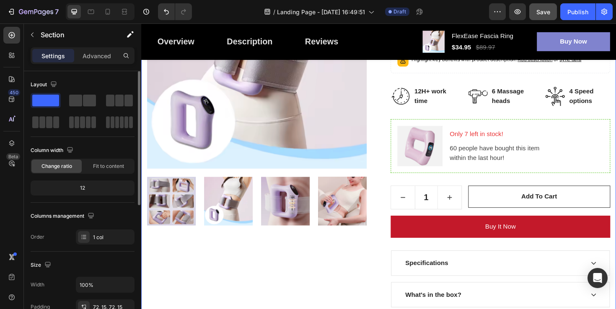
scroll to position [251, 0]
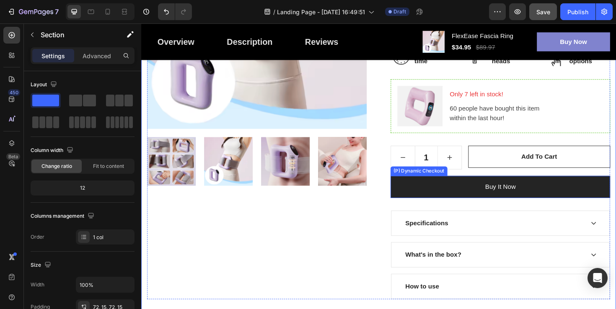
click at [454, 191] on button "Buy it now" at bounding box center [521, 196] width 232 height 23
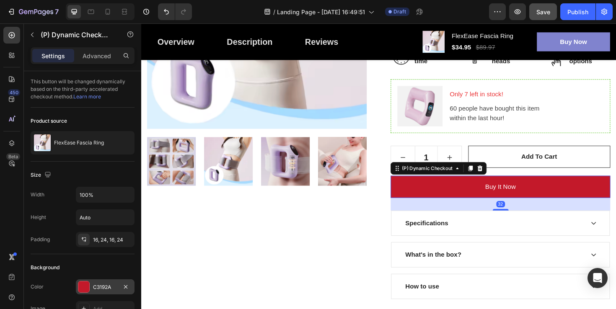
click at [84, 285] on div at bounding box center [83, 287] width 11 height 11
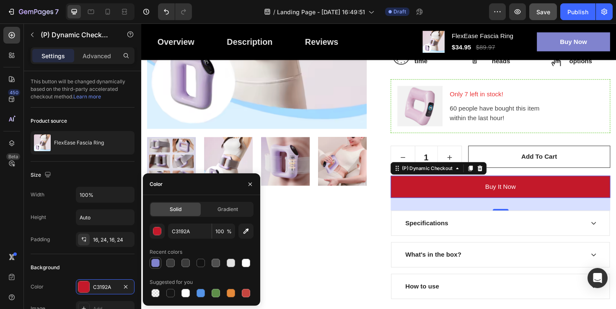
click at [156, 263] on div at bounding box center [155, 263] width 8 height 8
type input "8083CE"
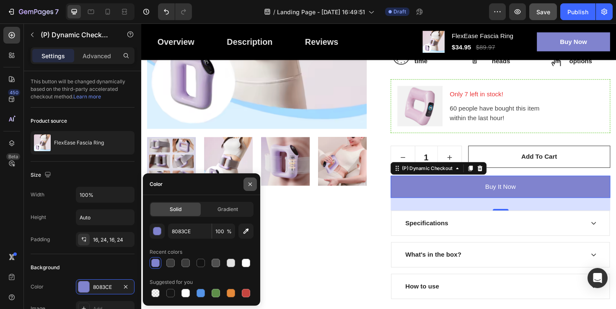
click at [248, 181] on icon "button" at bounding box center [250, 184] width 7 height 7
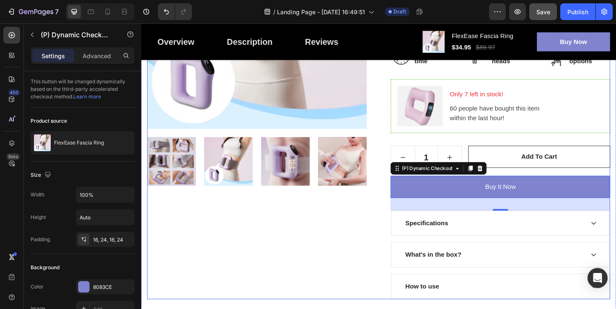
click at [370, 217] on div "Product Images" at bounding box center [263, 108] width 232 height 413
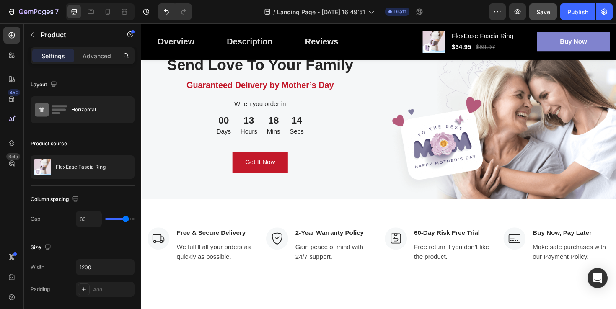
scroll to position [2100, 0]
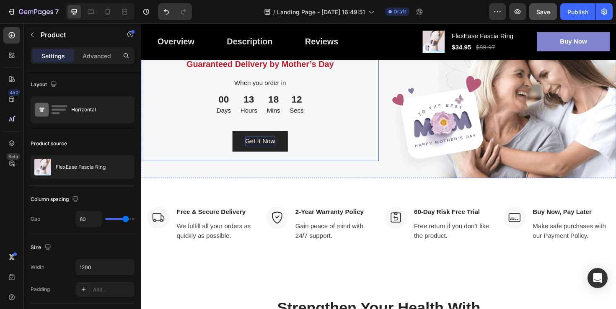
click at [262, 150] on div "Get It Now" at bounding box center [267, 148] width 32 height 10
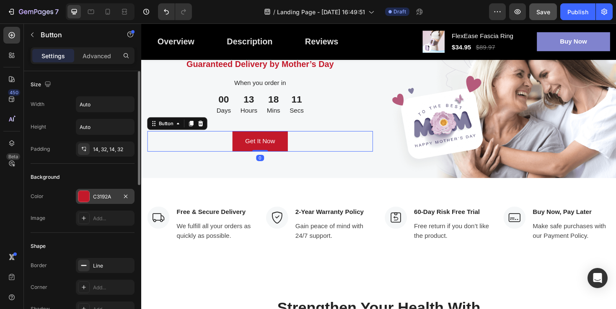
click at [87, 197] on div at bounding box center [83, 196] width 11 height 11
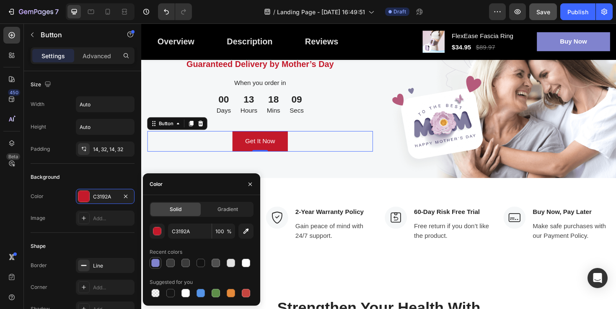
click at [156, 262] on div at bounding box center [155, 263] width 8 height 8
type input "8083CE"
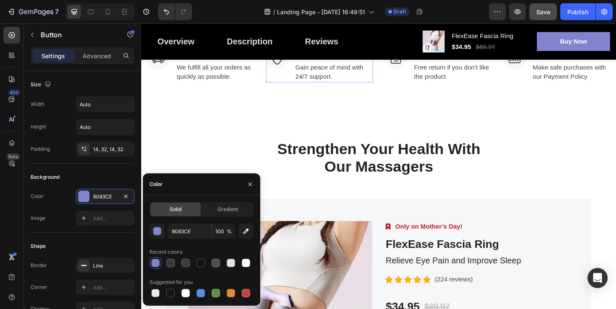
scroll to position [2390, 0]
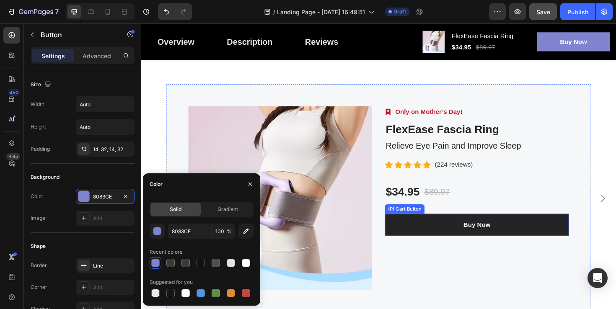
click at [463, 234] on button "Buy Now" at bounding box center [496, 236] width 195 height 23
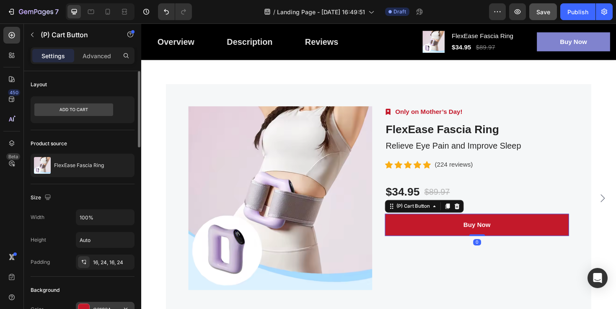
click at [84, 305] on div at bounding box center [83, 309] width 11 height 11
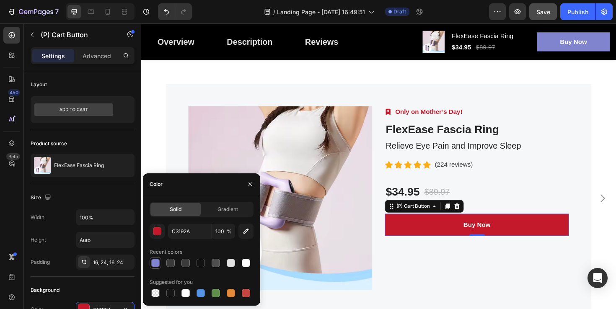
click at [156, 262] on div at bounding box center [155, 263] width 8 height 8
type input "8083CE"
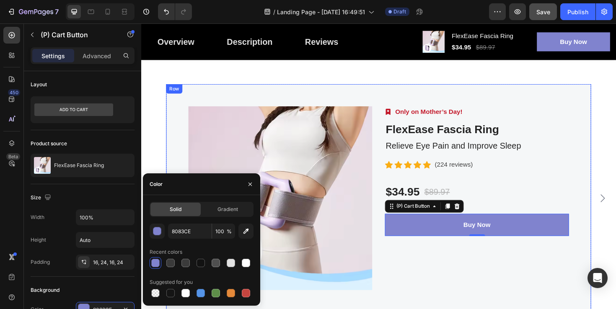
click at [535, 283] on div "Image Only on Mother’s Day! Text block Row FlexEase Fascia Ring (P) Title Relie…" at bounding box center [496, 208] width 195 height 195
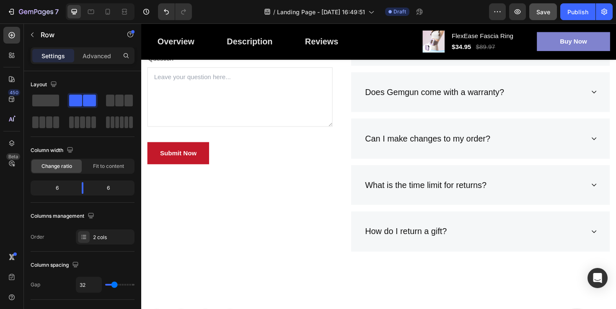
scroll to position [2818, 0]
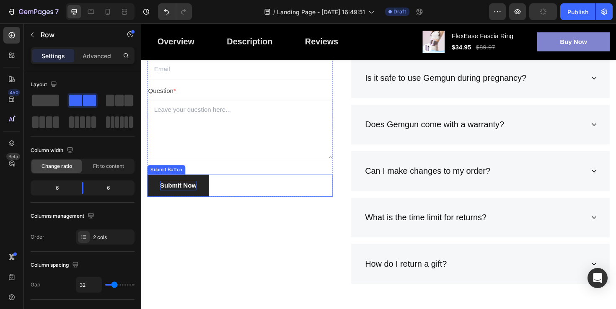
click at [194, 190] on div "Submit Now" at bounding box center [180, 195] width 39 height 10
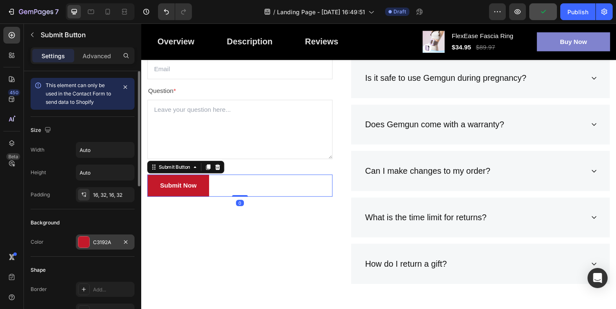
click at [84, 239] on div at bounding box center [83, 242] width 11 height 11
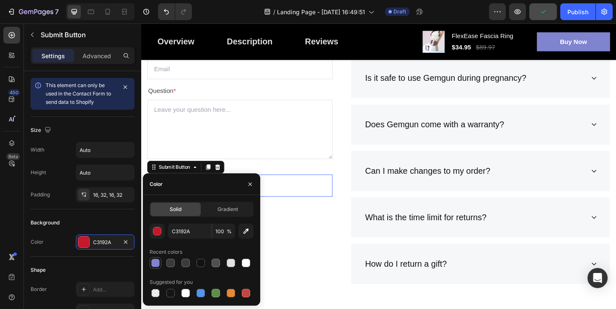
click at [156, 266] on div at bounding box center [155, 263] width 8 height 8
type input "8083CE"
click at [350, 153] on div "Frequently Asked Questions Heading Still have questions? Send us your question …" at bounding box center [392, 133] width 490 height 345
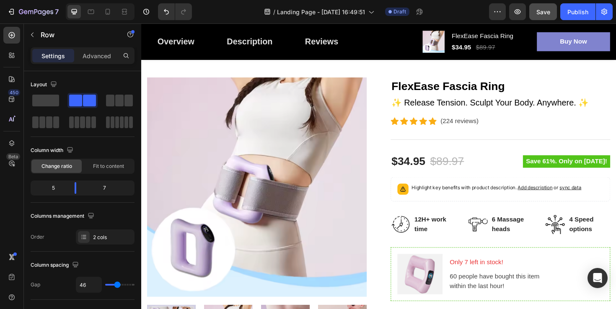
scroll to position [0, 0]
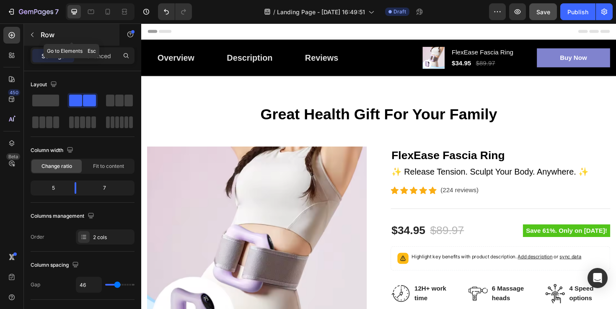
click at [36, 34] on button "button" at bounding box center [32, 34] width 13 height 13
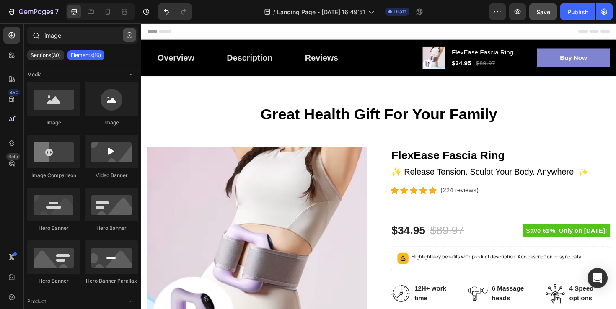
click at [131, 39] on button "button" at bounding box center [129, 34] width 13 height 13
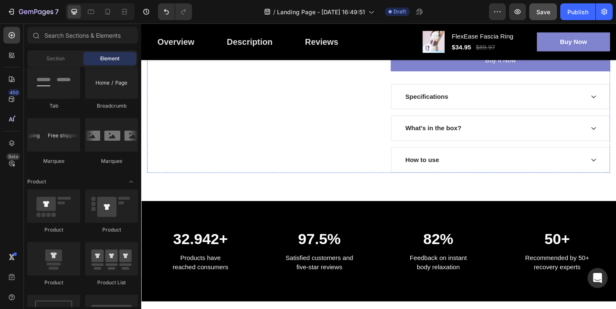
scroll to position [447, 0]
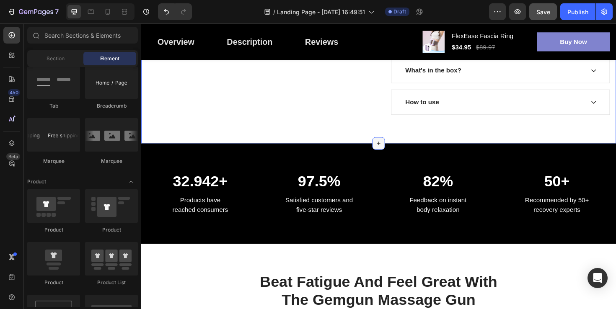
click at [391, 149] on icon at bounding box center [392, 150] width 7 height 7
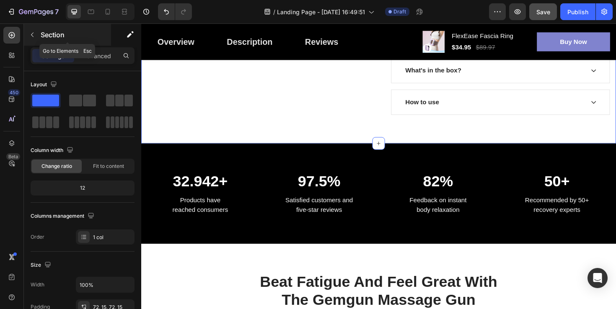
click at [28, 35] on button "button" at bounding box center [32, 34] width 13 height 13
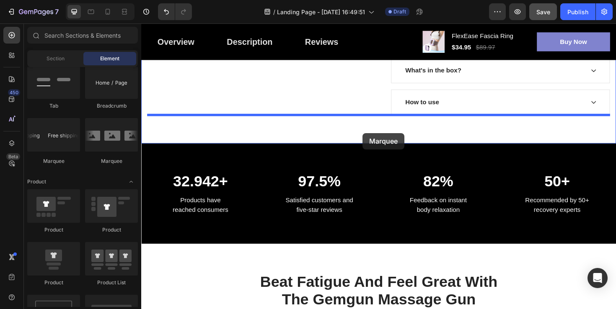
drag, startPoint x: 249, startPoint y: 163, endPoint x: 375, endPoint y: 139, distance: 128.7
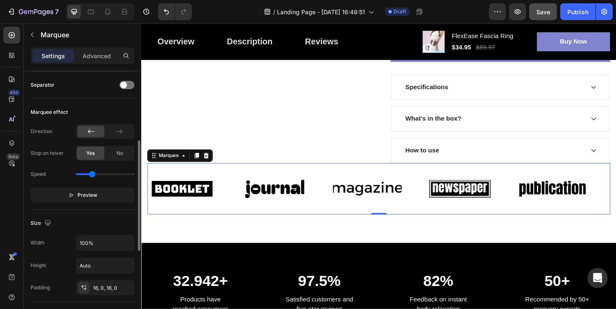
scroll to position [190, 0]
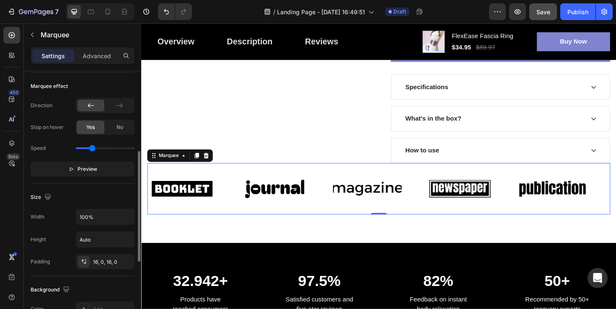
click at [90, 148] on input "range" at bounding box center [105, 148] width 59 height 2
click at [70, 170] on icon "button" at bounding box center [71, 170] width 3 height 4
click at [70, 170] on button "Pause" at bounding box center [83, 169] width 104 height 15
click at [88, 149] on input "range" at bounding box center [105, 148] width 59 height 2
drag, startPoint x: 87, startPoint y: 147, endPoint x: 79, endPoint y: 147, distance: 8.0
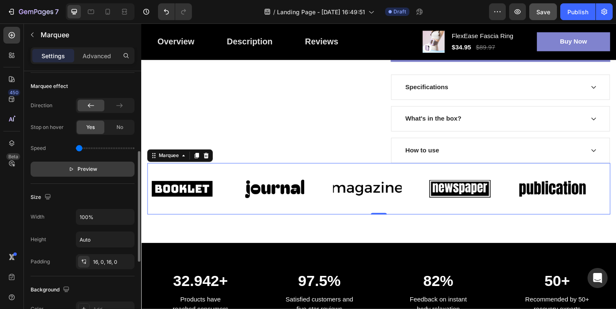
click at [79, 147] on input "range" at bounding box center [105, 148] width 59 height 2
drag, startPoint x: 79, startPoint y: 147, endPoint x: 85, endPoint y: 147, distance: 5.9
type input "0.5"
click at [85, 147] on input "range" at bounding box center [105, 148] width 59 height 2
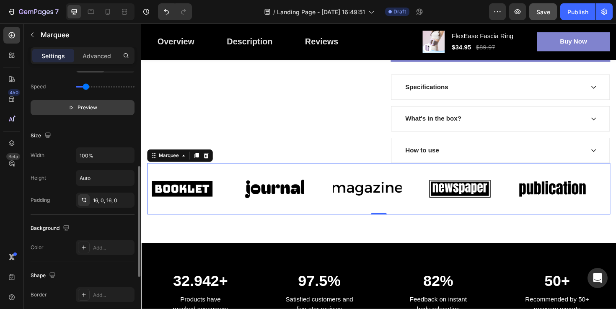
scroll to position [214, 0]
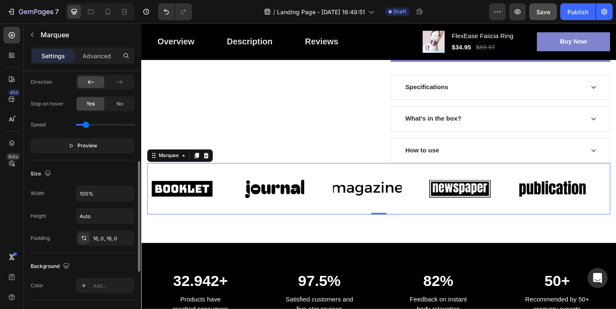
click at [74, 142] on p "Preview" at bounding box center [82, 146] width 29 height 8
click at [74, 144] on icon "button" at bounding box center [73, 146] width 2 height 4
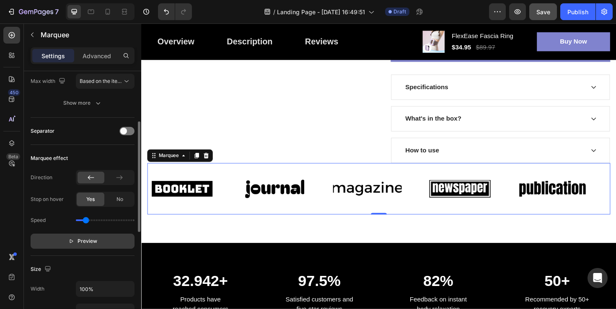
scroll to position [119, 0]
click at [114, 199] on div "No" at bounding box center [120, 198] width 28 height 13
click at [98, 199] on div "Yes" at bounding box center [91, 198] width 28 height 13
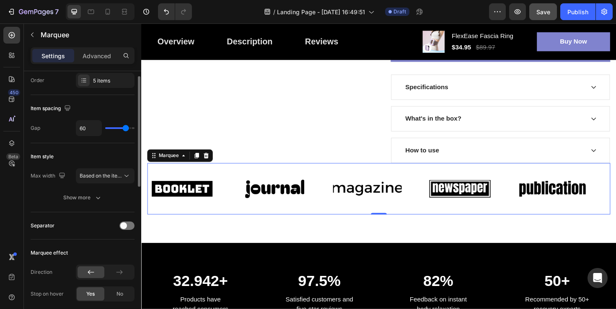
scroll to position [0, 0]
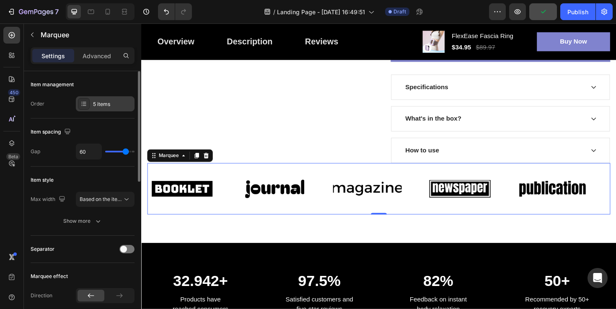
click at [96, 103] on div "5 items" at bounding box center [112, 105] width 39 height 8
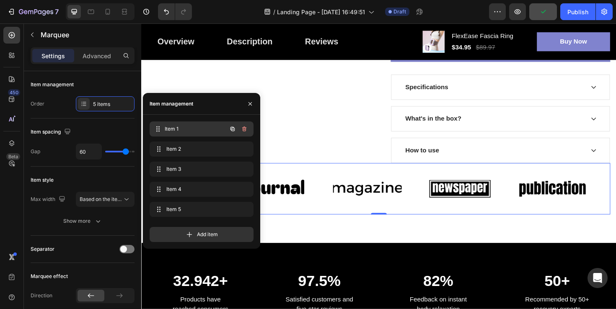
click at [188, 131] on span "Item 1" at bounding box center [196, 129] width 62 height 8
click at [173, 129] on span "Item 1" at bounding box center [196, 129] width 62 height 8
click at [231, 127] on icon "button" at bounding box center [232, 129] width 7 height 7
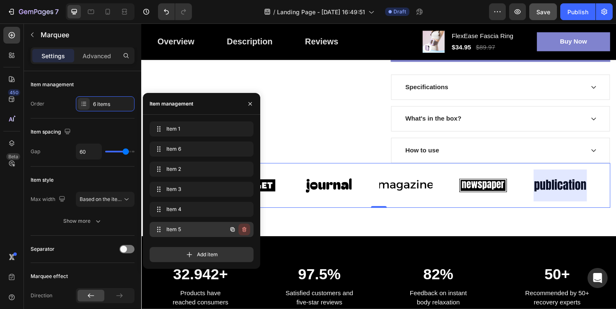
click at [242, 229] on icon "button" at bounding box center [244, 229] width 7 height 7
click at [239, 230] on div "Delete" at bounding box center [238, 230] width 15 height 8
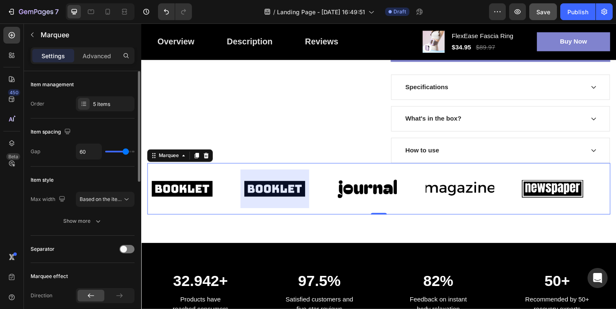
click at [62, 167] on div "Item management Order 5 items" at bounding box center [83, 201] width 104 height 69
click at [344, 192] on img at bounding box center [366, 198] width 73 height 31
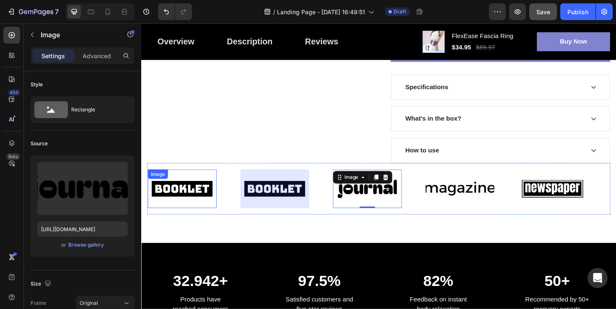
click at [189, 202] on img at bounding box center [183, 198] width 73 height 31
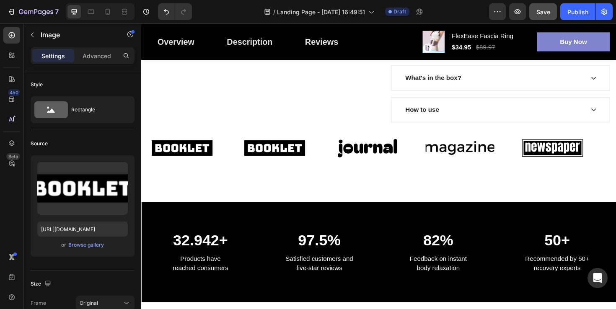
scroll to position [432, 0]
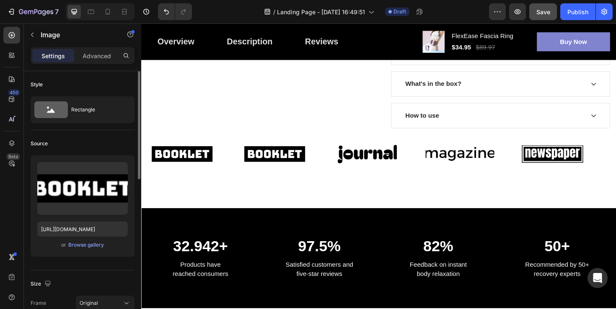
click at [90, 146] on div "Source" at bounding box center [83, 143] width 104 height 13
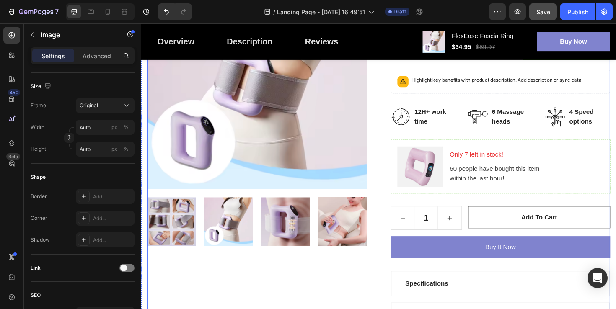
scroll to position [183, 0]
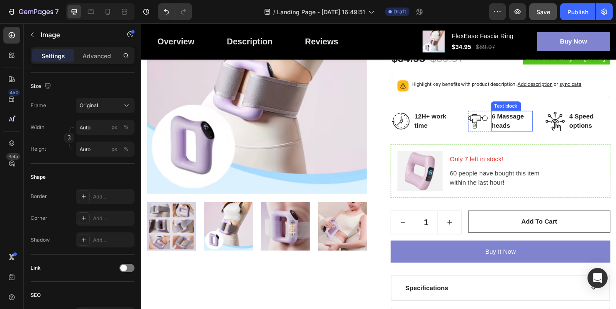
click at [522, 126] on p "6 Massage heads" at bounding box center [533, 127] width 43 height 20
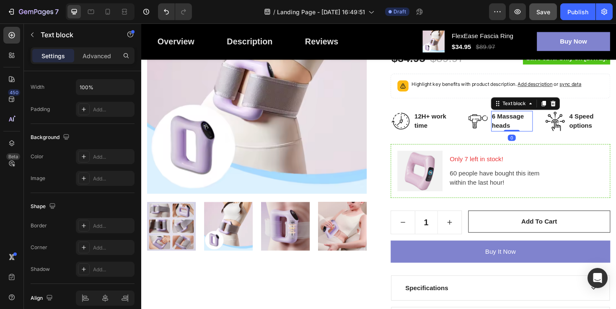
scroll to position [0, 0]
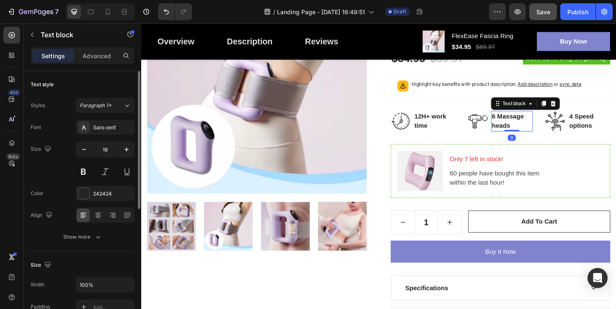
click at [523, 126] on p "6 Massage heads" at bounding box center [533, 127] width 43 height 20
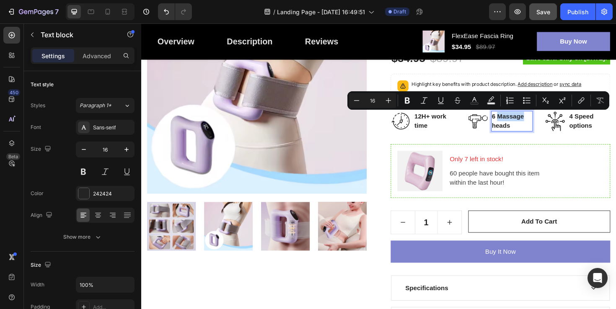
click at [523, 126] on p "6 Massage heads" at bounding box center [533, 127] width 43 height 20
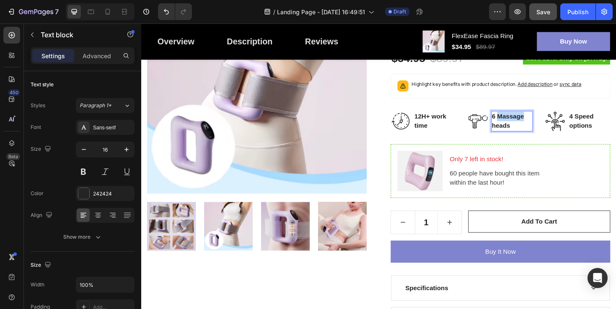
click at [523, 126] on p "6 Massage heads" at bounding box center [533, 127] width 43 height 20
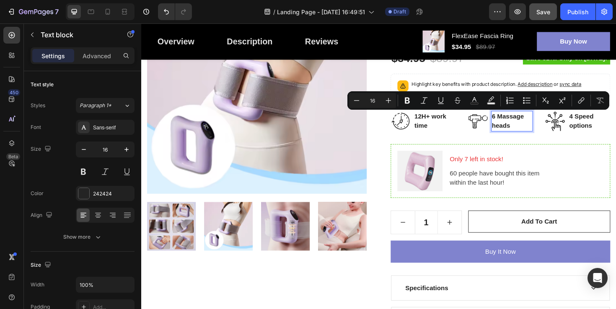
click at [516, 122] on p "6 Massage heads" at bounding box center [533, 127] width 43 height 20
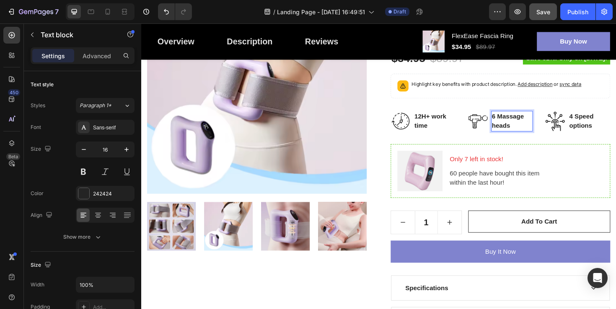
drag, startPoint x: 513, startPoint y: 121, endPoint x: 533, endPoint y: 133, distance: 23.5
click at [533, 133] on p "6 Massage heads" at bounding box center [533, 127] width 43 height 20
click at [496, 128] on img at bounding box center [497, 127] width 21 height 21
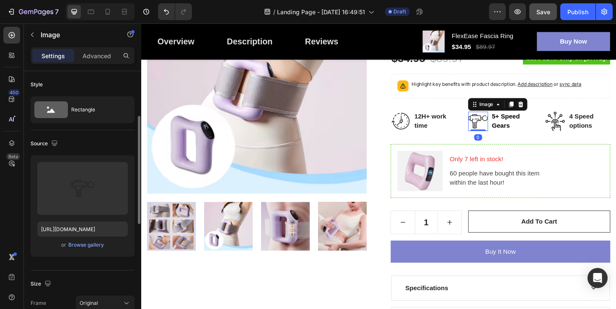
scroll to position [115, 0]
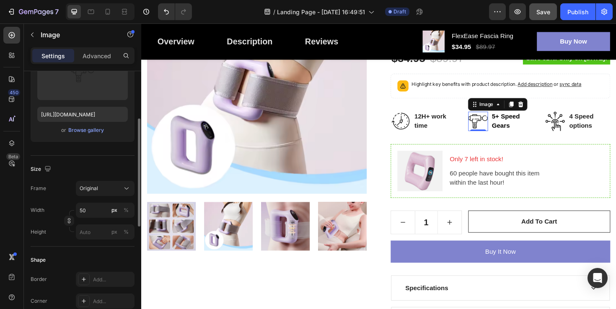
click at [92, 130] on div "Browse gallery" at bounding box center [86, 131] width 36 height 8
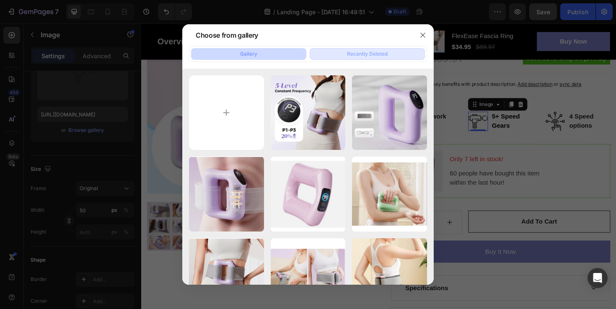
click at [377, 52] on div "Recently Deleted" at bounding box center [367, 54] width 41 height 8
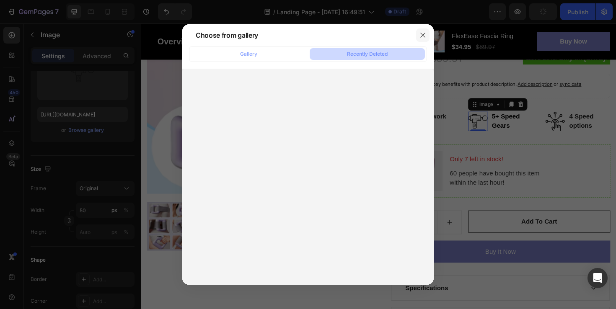
click at [422, 35] on icon "button" at bounding box center [422, 35] width 5 height 5
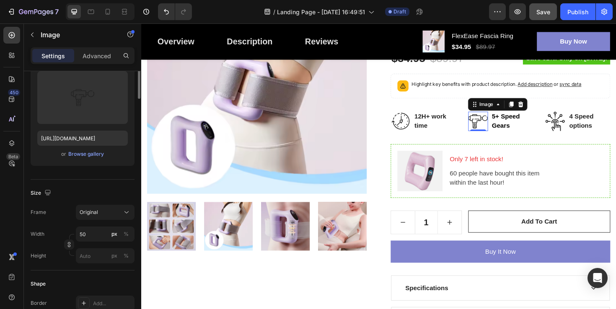
scroll to position [0, 0]
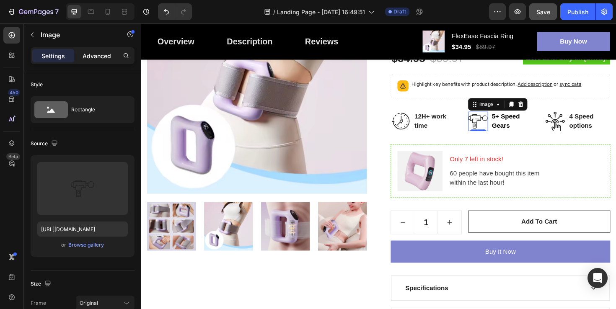
click at [97, 52] on p "Advanced" at bounding box center [97, 56] width 28 height 9
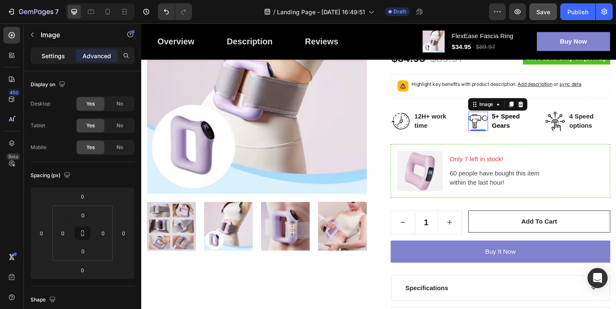
click at [50, 53] on p "Settings" at bounding box center [52, 56] width 23 height 9
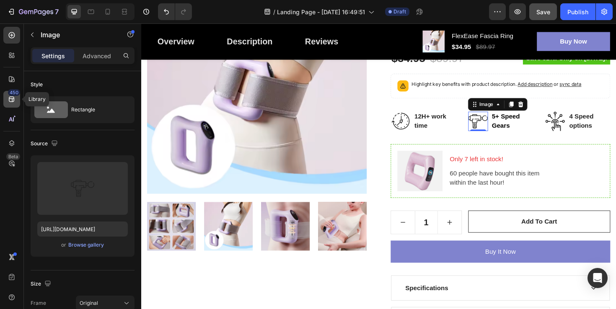
click at [11, 103] on icon at bounding box center [12, 99] width 8 height 8
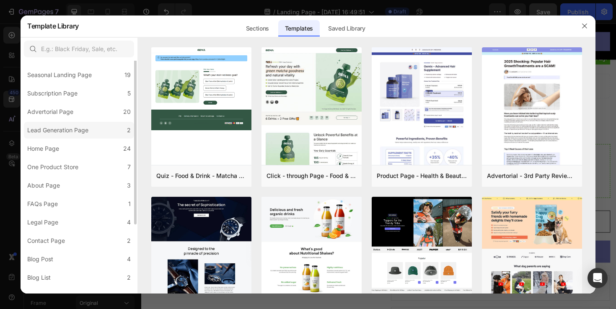
scroll to position [24, 0]
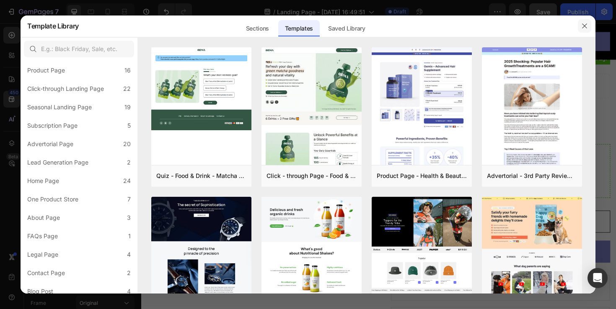
click at [586, 25] on icon "button" at bounding box center [584, 26] width 7 height 7
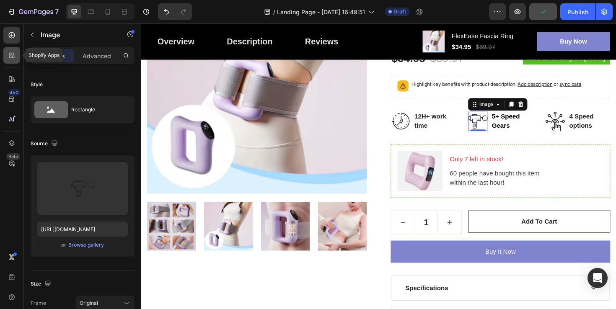
click at [10, 52] on icon at bounding box center [12, 55] width 8 height 8
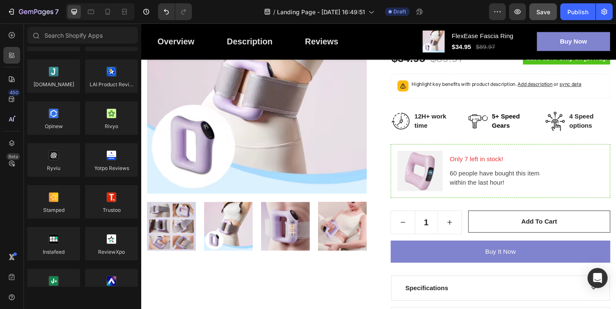
scroll to position [0, 0]
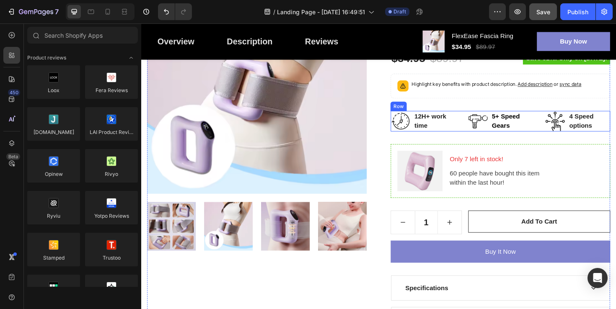
click at [495, 130] on img at bounding box center [497, 127] width 21 height 21
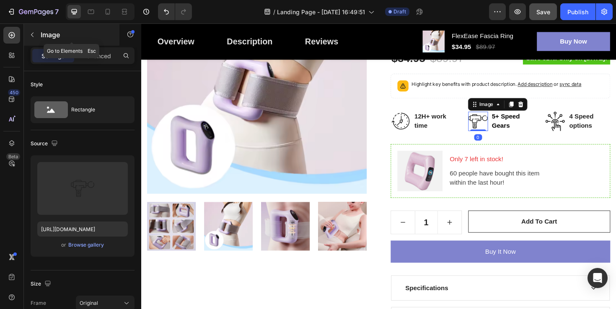
click at [30, 35] on icon "button" at bounding box center [32, 34] width 7 height 7
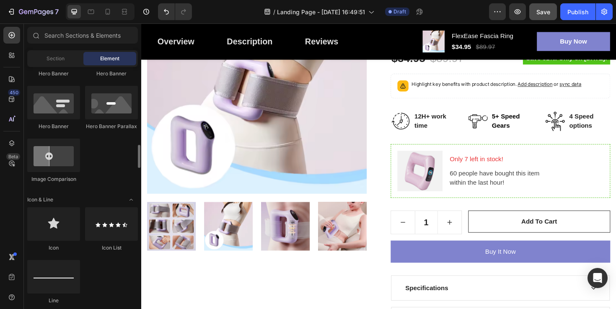
scroll to position [483, 0]
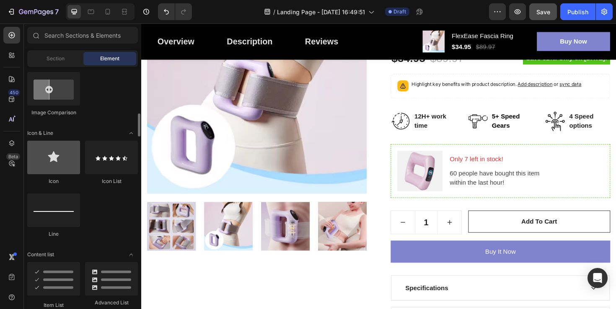
click at [65, 155] on div at bounding box center [53, 158] width 53 height 34
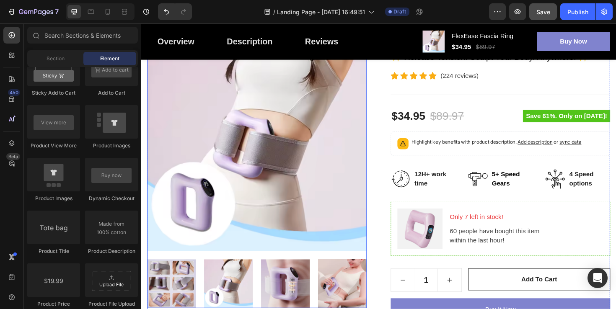
scroll to position [0, 0]
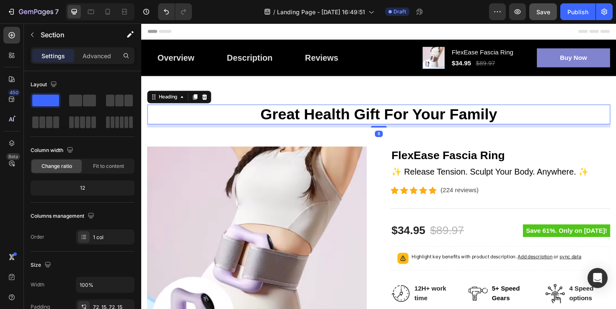
click at [327, 122] on p "Great Health Gift For Your Family" at bounding box center [392, 119] width 488 height 19
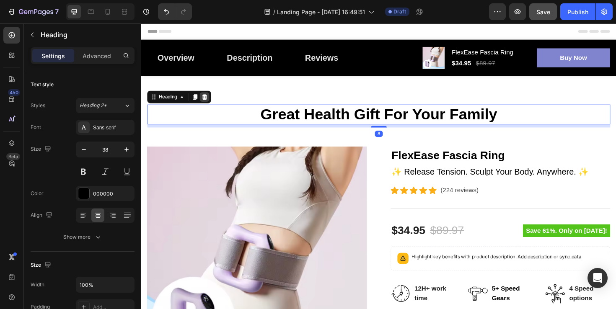
click at [211, 101] on icon at bounding box center [208, 101] width 7 height 7
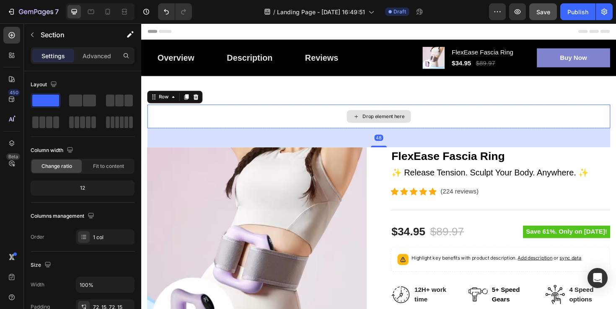
click at [283, 115] on div "Drop element here" at bounding box center [392, 121] width 490 height 25
click at [199, 103] on icon at bounding box center [199, 101] width 7 height 7
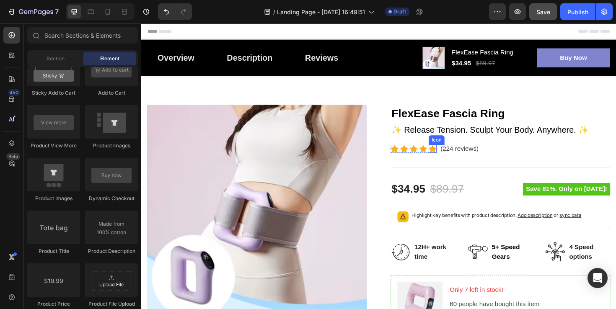
click at [451, 158] on icon at bounding box center [449, 156] width 8 height 8
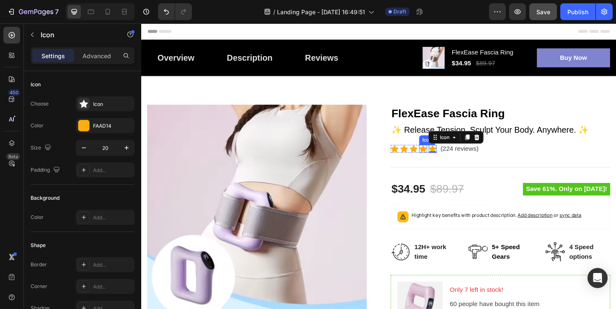
click at [439, 155] on icon at bounding box center [439, 156] width 8 height 8
click at [447, 157] on div "Icon" at bounding box center [449, 156] width 8 height 8
click at [470, 158] on p "(224 reviews)" at bounding box center [478, 156] width 40 height 10
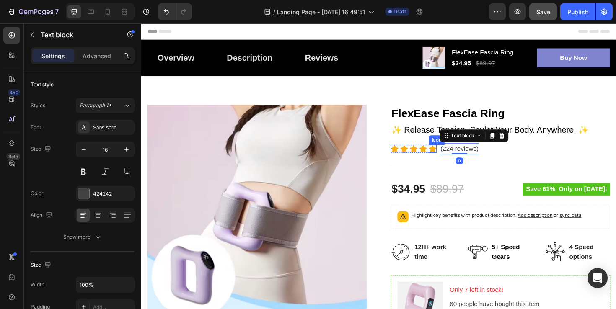
click at [446, 157] on icon at bounding box center [449, 156] width 8 height 8
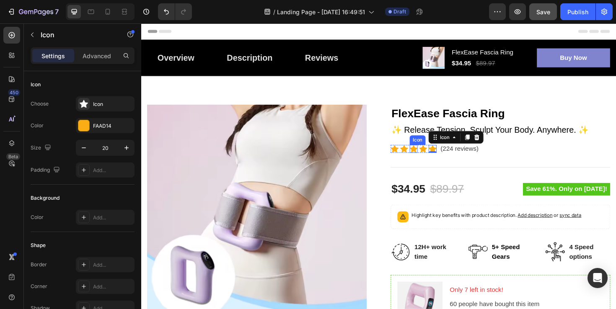
click at [433, 152] on icon at bounding box center [429, 156] width 8 height 8
click at [407, 160] on div "Icon 0" at bounding box center [409, 156] width 8 height 8
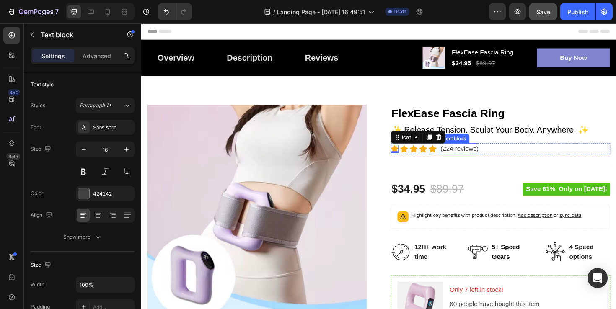
click at [474, 158] on p "(224 reviews)" at bounding box center [478, 156] width 40 height 10
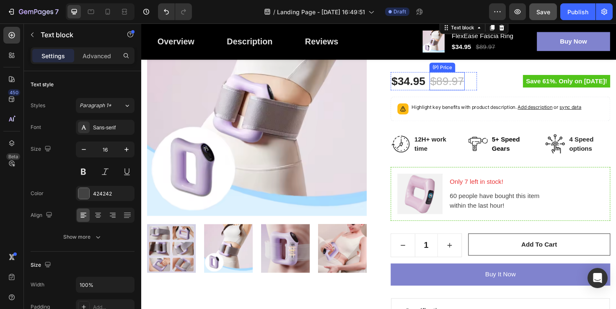
scroll to position [115, 0]
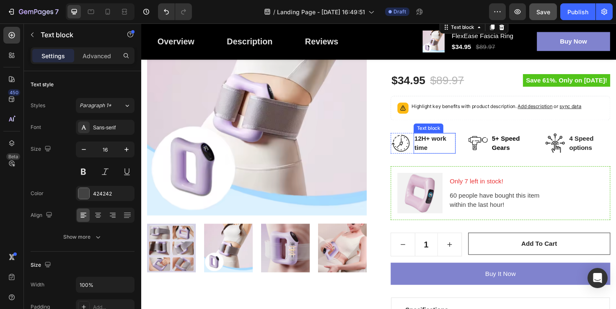
click at [442, 146] on p "12H+ work time" at bounding box center [451, 150] width 43 height 20
click at [433, 145] on p "12H+ work time" at bounding box center [451, 150] width 43 height 20
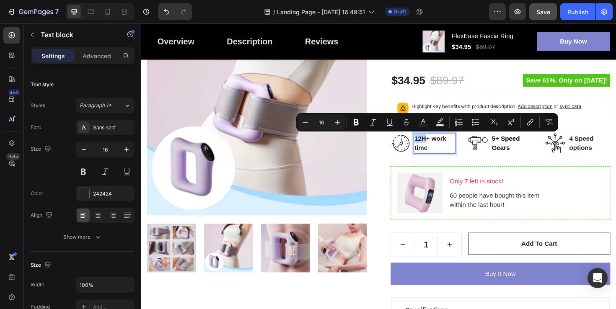
click at [433, 145] on p "12H+ work time" at bounding box center [451, 150] width 43 height 20
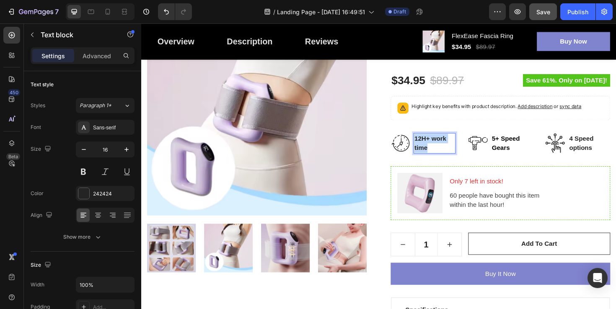
drag, startPoint x: 431, startPoint y: 143, endPoint x: 451, endPoint y: 156, distance: 23.0
click at [451, 156] on p "12H+ work time" at bounding box center [451, 150] width 43 height 20
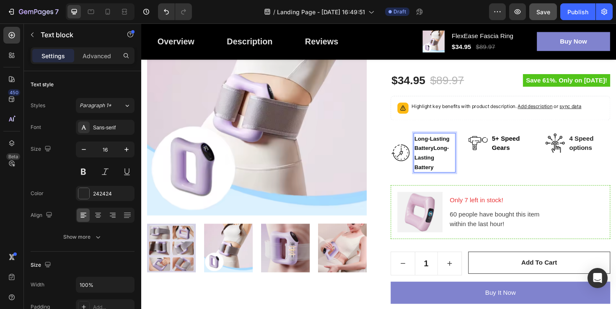
click at [453, 174] on p "Long-Lasting BatteryLong-Lasting Battery" at bounding box center [451, 160] width 43 height 40
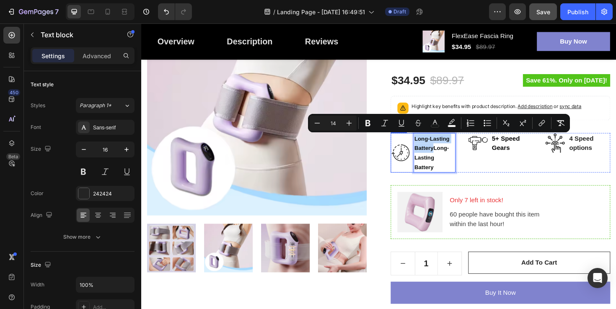
drag, startPoint x: 450, startPoint y: 157, endPoint x: 428, endPoint y: 143, distance: 25.8
click at [428, 143] on div "Image Long-Lasting BatteryLong-Lasting Battery Text block 0 Row" at bounding box center [439, 160] width 69 height 42
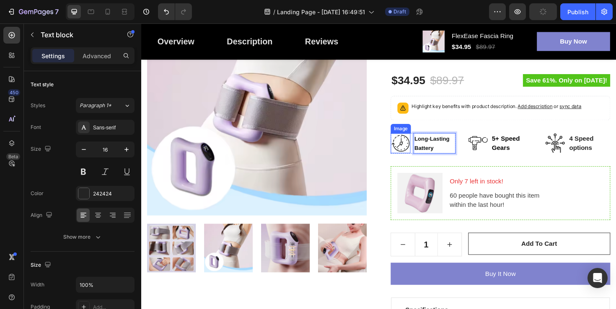
click at [416, 149] on img at bounding box center [415, 150] width 21 height 21
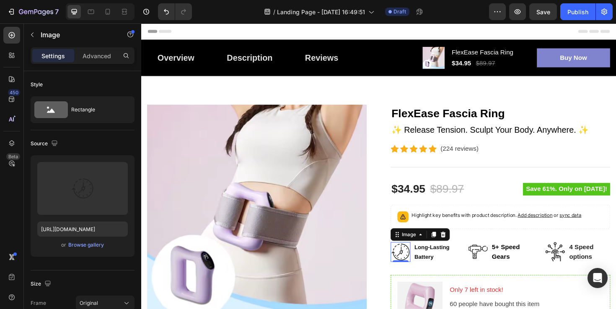
scroll to position [115, 0]
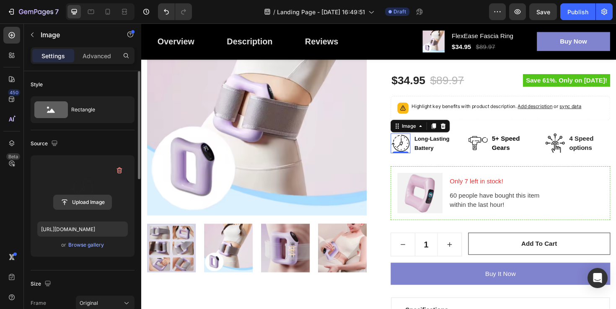
click at [77, 202] on input "file" at bounding box center [83, 202] width 58 height 14
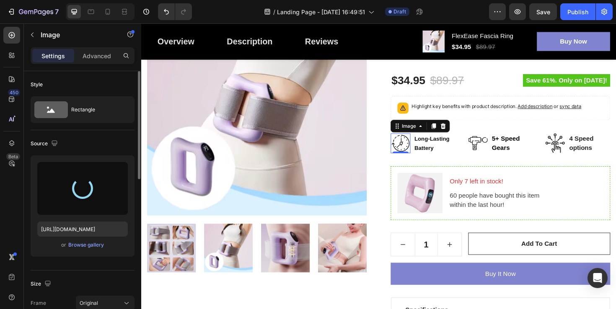
type input "https://cdn.shopify.com/s/files/1/0648/8414/6245/files/gempages_581663795374457…"
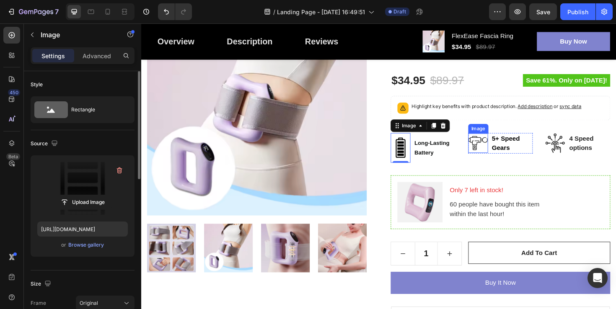
click at [495, 150] on img at bounding box center [497, 150] width 21 height 21
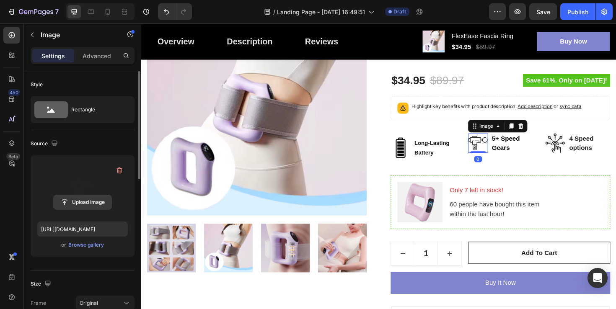
click at [81, 206] on input "file" at bounding box center [83, 202] width 58 height 14
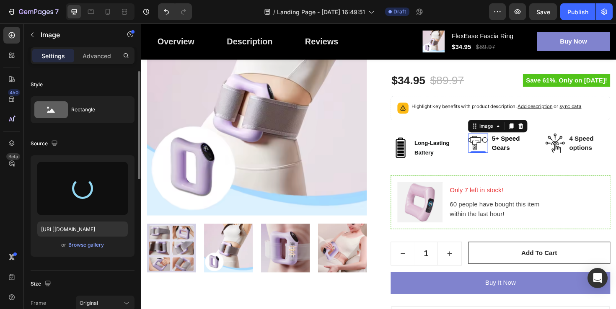
type input "https://cdn.shopify.com/s/files/1/0648/8414/6245/files/gempages_581663795374457…"
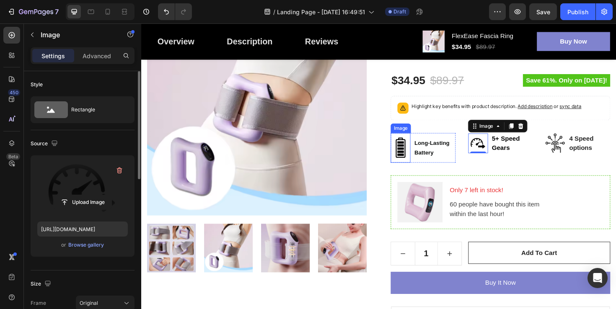
click at [414, 155] on img at bounding box center [415, 154] width 21 height 31
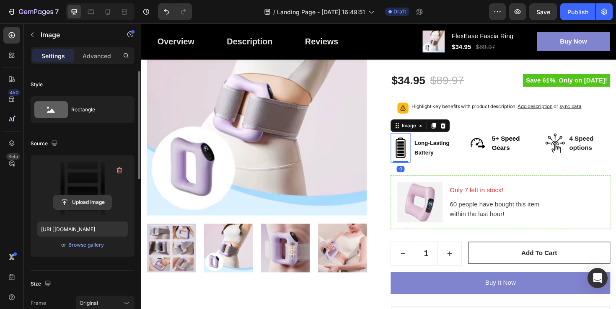
click at [76, 205] on input "file" at bounding box center [83, 202] width 58 height 14
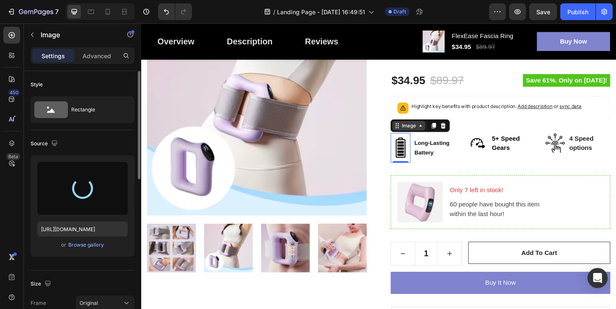
type input "https://cdn.shopify.com/s/files/1/0648/8414/6245/files/gempages_581663795374457…"
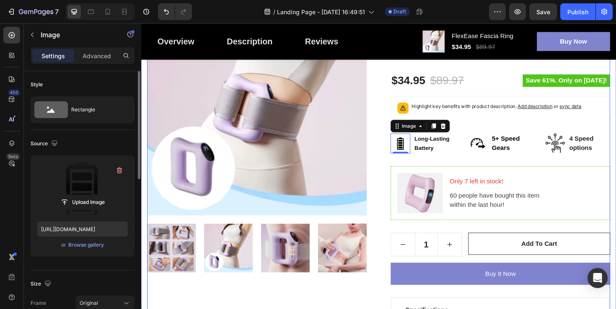
click at [501, 168] on div "FlexEase Fascia Ring (P) Title ✨ Release Tension. Sculpt Your Body. Anywhere. ✨…" at bounding box center [521, 200] width 232 height 413
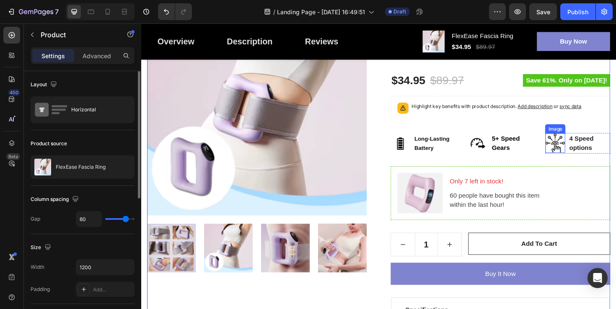
click at [576, 150] on img at bounding box center [579, 150] width 21 height 21
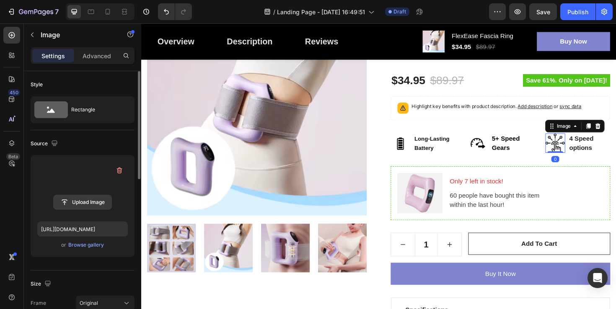
click at [85, 203] on input "file" at bounding box center [83, 202] width 58 height 14
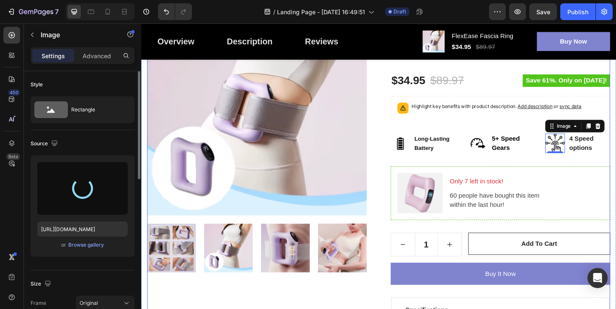
type input "https://cdn.shopify.com/s/files/1/0648/8414/6245/files/gempages_581663795374457…"
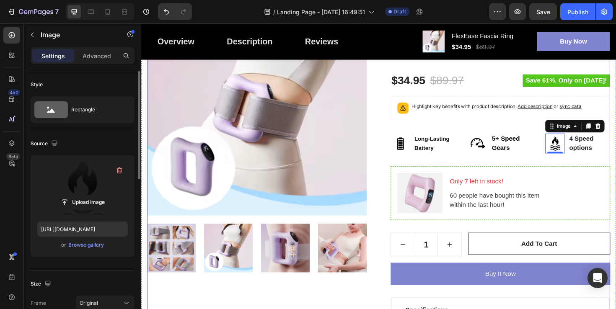
click at [403, 135] on div "Product Images FlexEase Fascia Ring (P) Title ✨ Release Tension. Sculpt Your Bo…" at bounding box center [392, 200] width 490 height 413
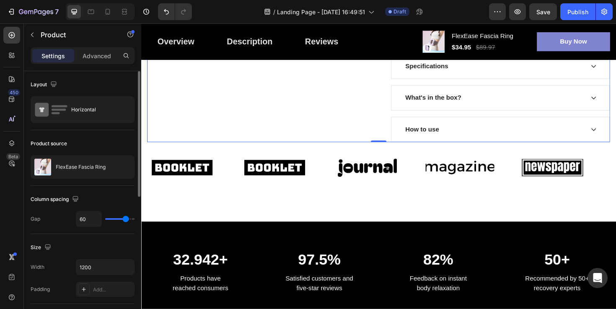
scroll to position [407, 0]
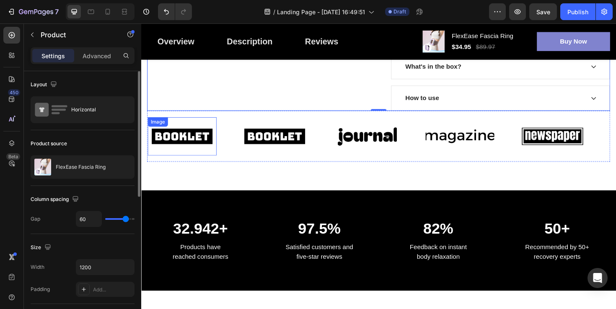
click at [199, 145] on img at bounding box center [184, 143] width 73 height 31
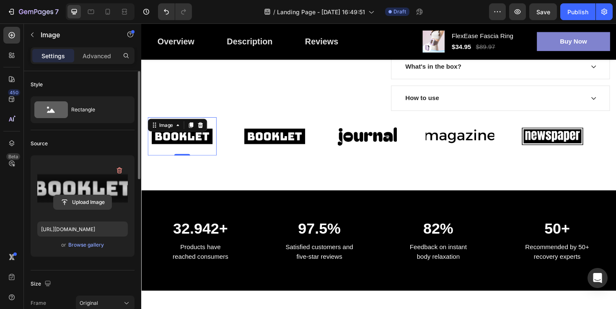
click at [87, 202] on input "file" at bounding box center [83, 202] width 58 height 14
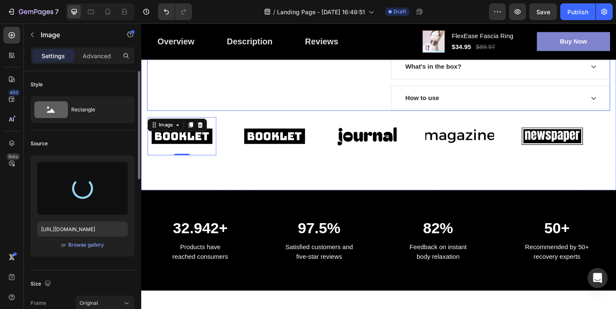
type input "https://cdn.shopify.com/s/files/1/0648/8414/6245/files/gempages_581663795374457…"
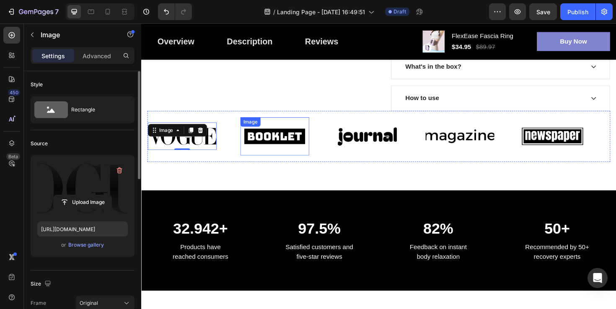
click at [279, 139] on img at bounding box center [282, 143] width 73 height 31
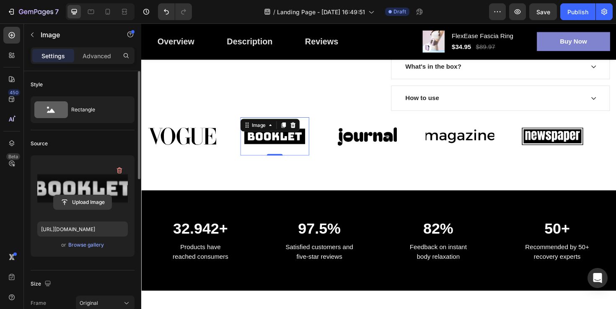
click at [82, 199] on input "file" at bounding box center [83, 202] width 58 height 14
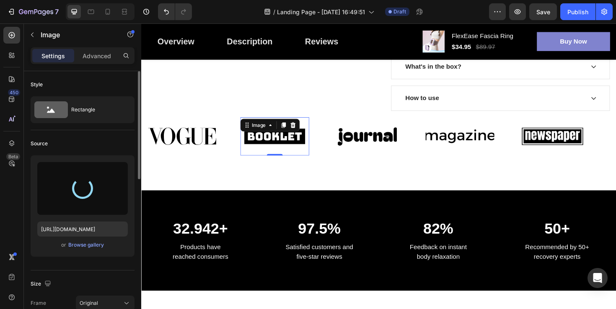
type input "https://cdn.shopify.com/s/files/1/0648/8414/6245/files/gempages_581663795374457…"
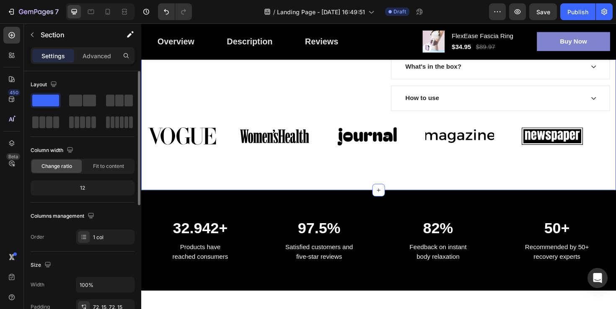
scroll to position [376, 0]
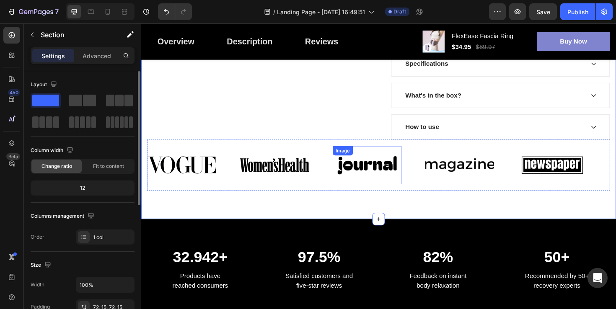
click at [365, 169] on img at bounding box center [380, 173] width 73 height 31
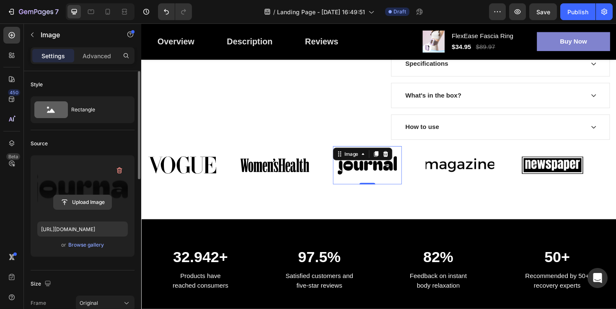
click at [88, 202] on input "file" at bounding box center [83, 202] width 58 height 14
click at [82, 204] on input "file" at bounding box center [83, 202] width 58 height 14
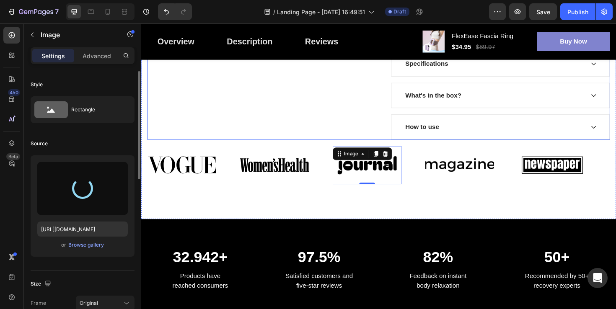
type input "https://cdn.shopify.com/s/files/1/0648/8414/6245/files/gempages_581663795374457…"
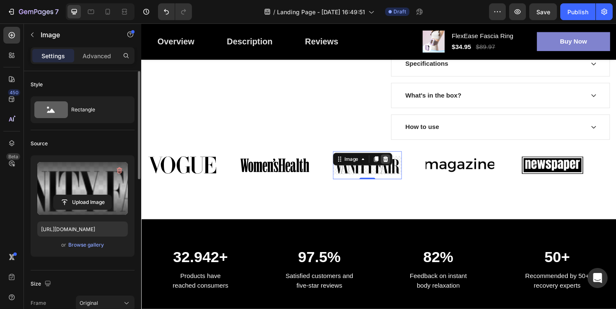
click at [402, 168] on icon at bounding box center [399, 167] width 5 height 6
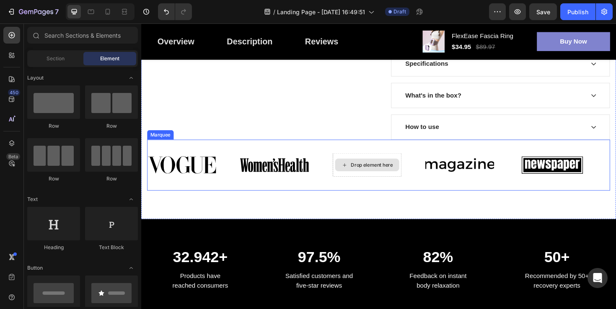
click at [387, 173] on div "Drop element here" at bounding box center [385, 173] width 44 height 7
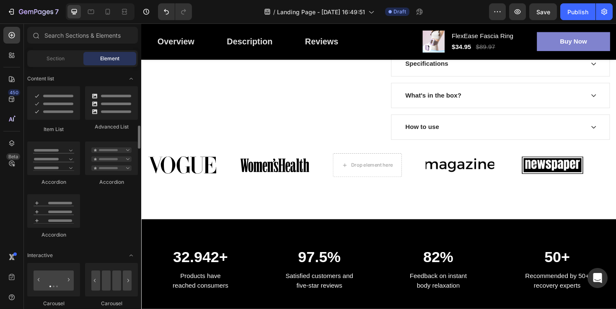
scroll to position [655, 0]
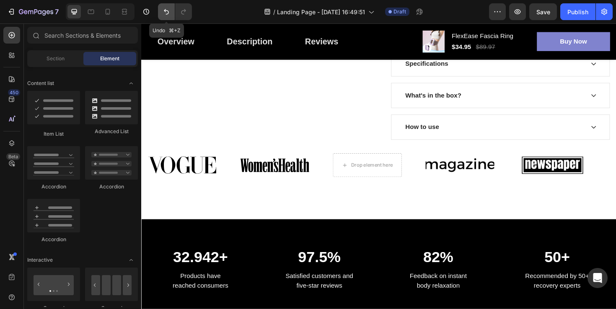
click at [167, 10] on icon "Undo/Redo" at bounding box center [166, 12] width 8 height 8
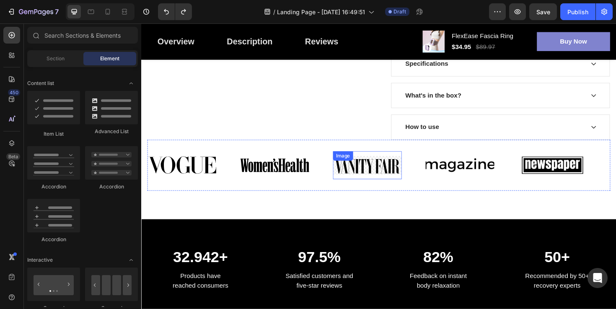
click at [370, 170] on div "Image" at bounding box center [380, 174] width 73 height 30
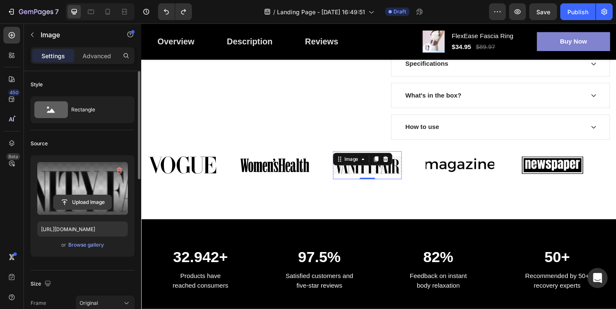
click at [74, 201] on input "file" at bounding box center [83, 202] width 58 height 14
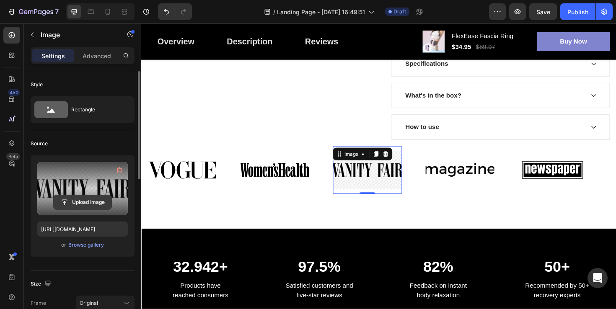
click at [79, 201] on input "file" at bounding box center [83, 202] width 58 height 14
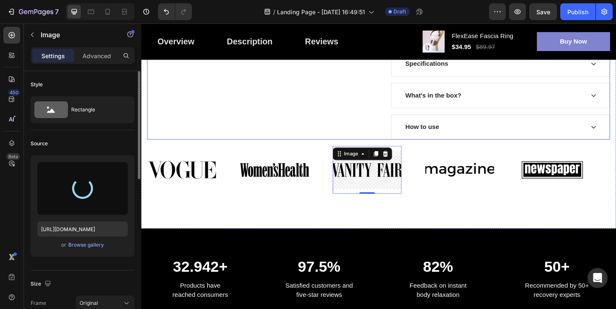
type input "https://cdn.shopify.com/s/files/1/0648/8414/6245/files/gempages_581663795374457…"
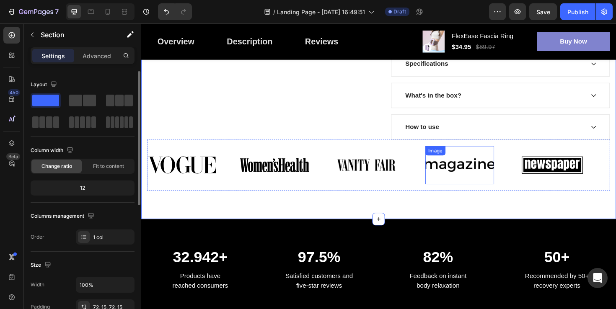
click at [475, 174] on img at bounding box center [478, 173] width 73 height 31
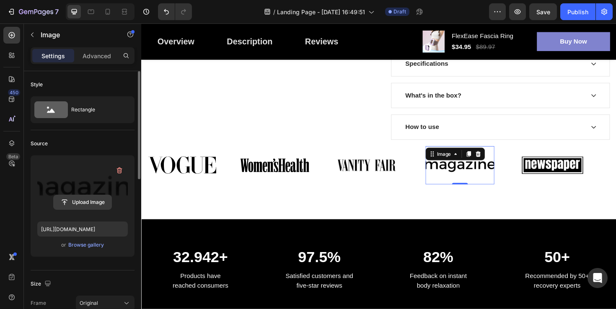
click at [88, 198] on input "file" at bounding box center [83, 202] width 58 height 14
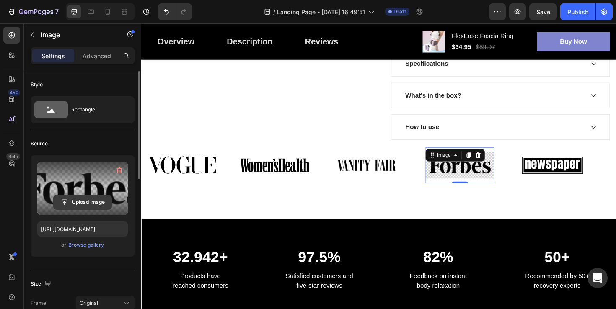
click at [88, 203] on input "file" at bounding box center [83, 202] width 58 height 14
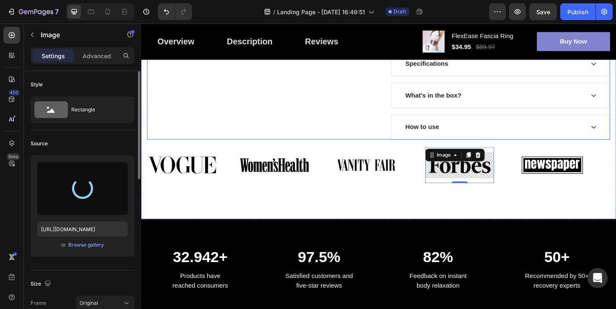
type input "https://cdn.shopify.com/s/files/1/0648/8414/6245/files/gempages_581663795374457…"
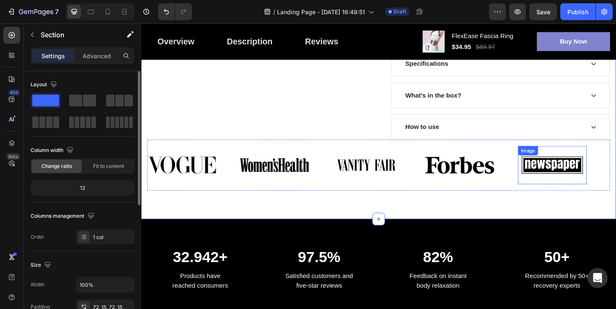
click at [572, 177] on img at bounding box center [576, 173] width 73 height 31
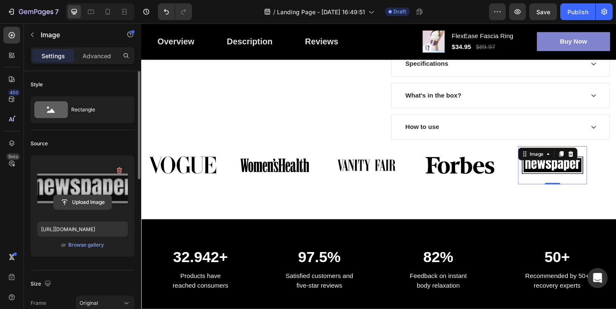
click at [85, 201] on input "file" at bounding box center [83, 202] width 58 height 14
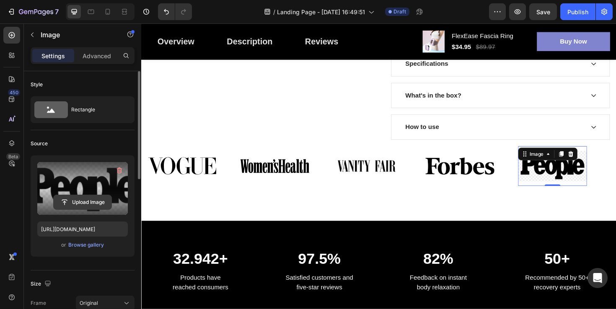
click at [76, 204] on input "file" at bounding box center [83, 202] width 58 height 14
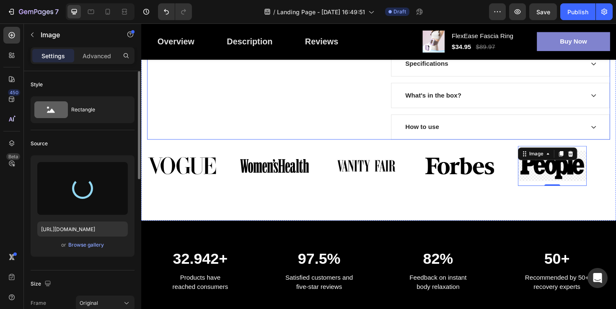
type input "https://cdn.shopify.com/s/files/1/0648/8414/6245/files/gempages_581663795374457…"
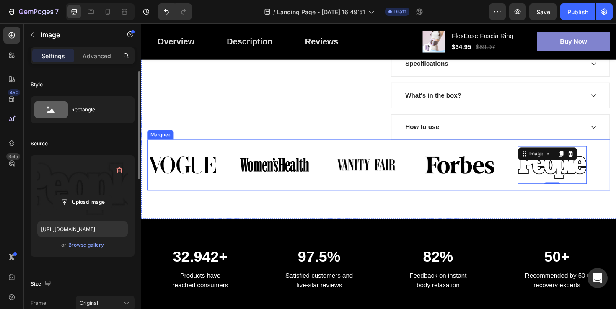
click at [376, 150] on div "Image Image Image Image Image 0 Image Image Image Image Image 0 Marquee" at bounding box center [392, 174] width 490 height 54
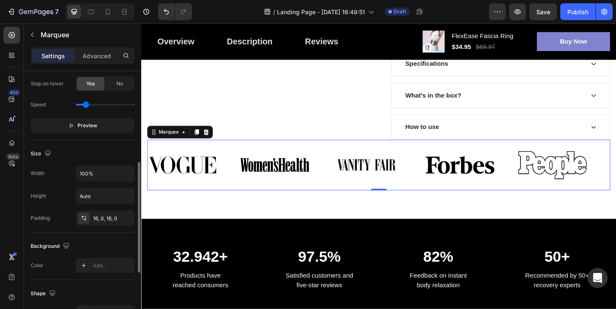
scroll to position [217, 0]
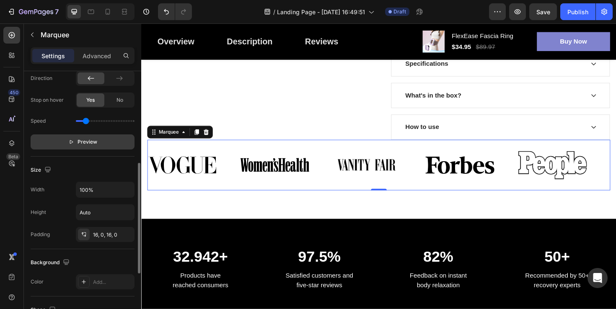
click at [79, 141] on span "Preview" at bounding box center [87, 142] width 20 height 8
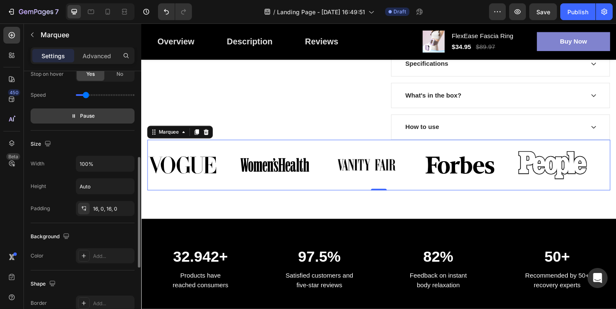
scroll to position [282, 0]
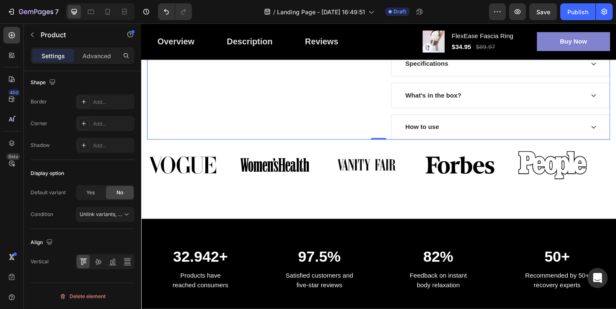
scroll to position [0, 0]
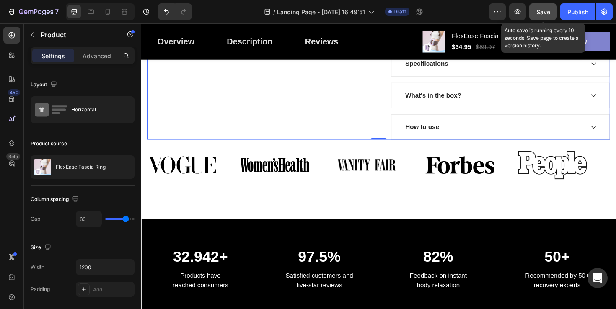
click at [538, 14] on span "Save" at bounding box center [543, 11] width 14 height 7
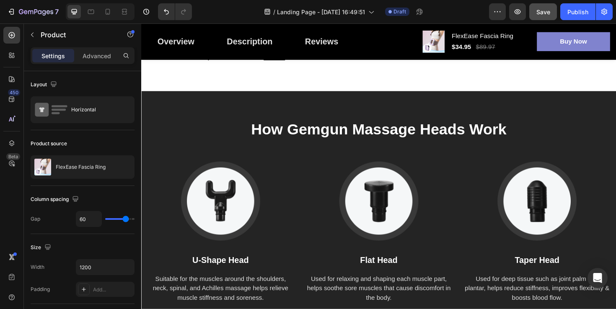
scroll to position [1447, 0]
